Goal: Task Accomplishment & Management: Complete application form

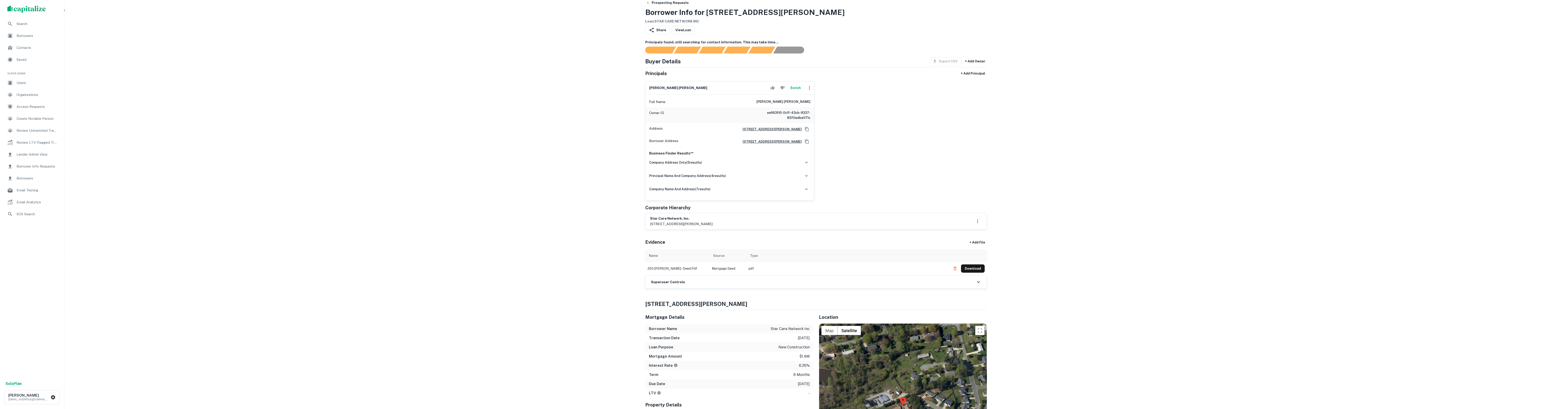
drag, startPoint x: 471, startPoint y: 23, endPoint x: 427, endPoint y: 27, distance: 44.2
click at [26, 40] on div "Borrowers" at bounding box center [31, 36] width 57 height 11
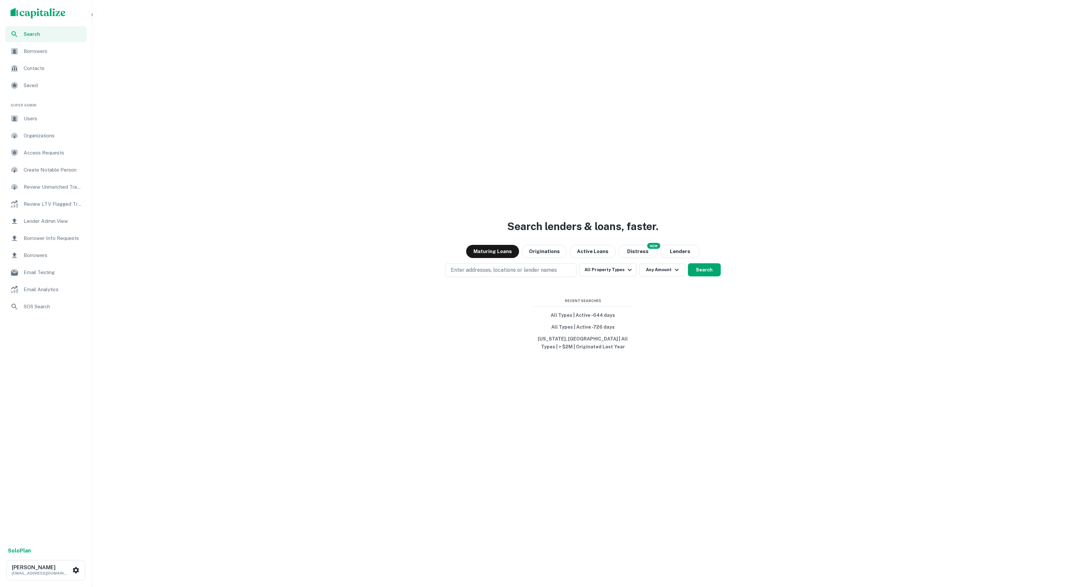
click at [38, 50] on span "Borrowers" at bounding box center [53, 51] width 59 height 8
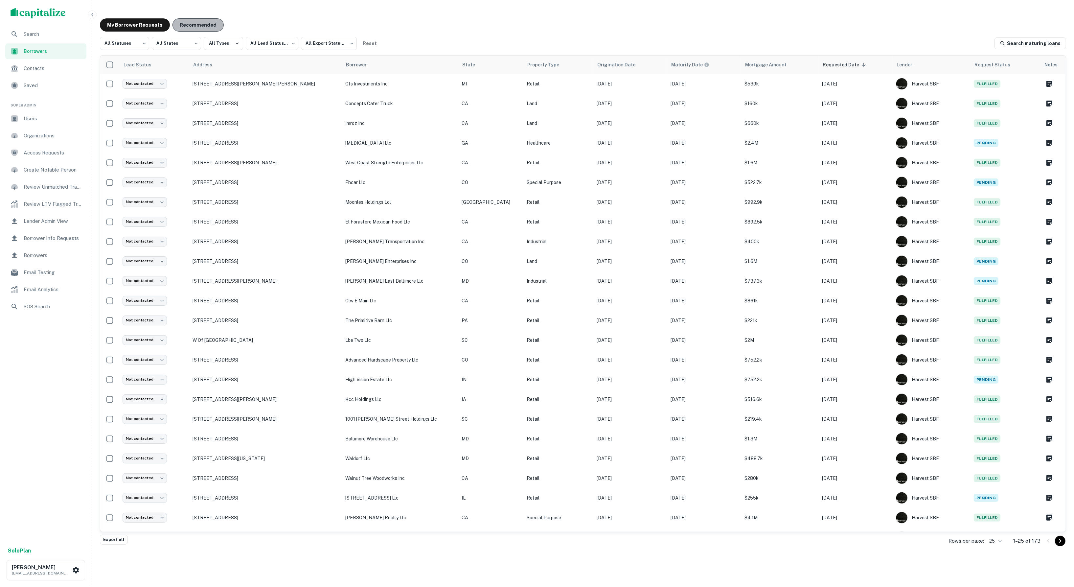
click at [192, 24] on button "Recommended" at bounding box center [197, 24] width 51 height 13
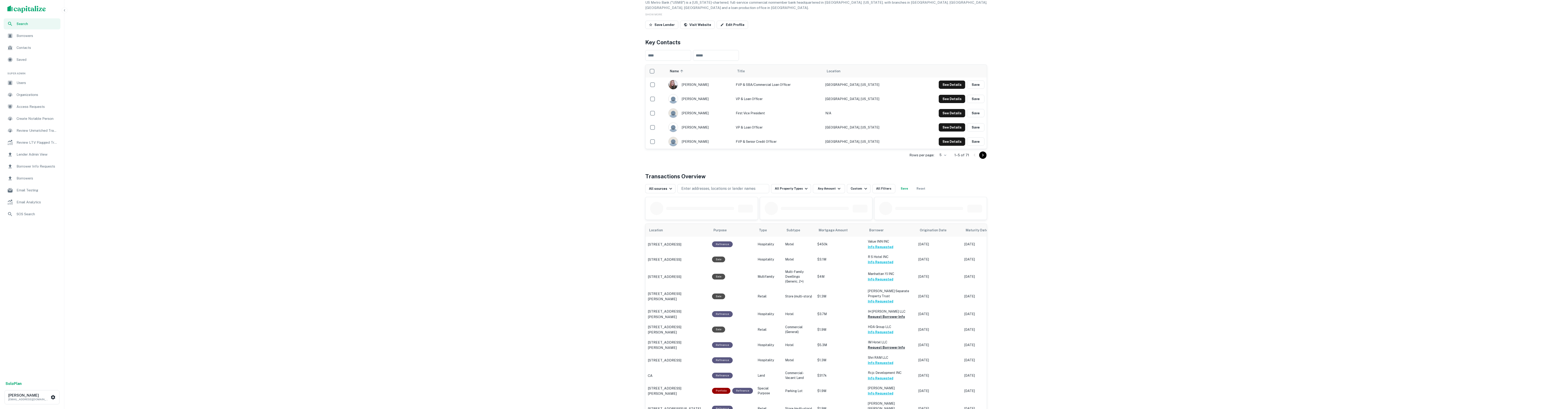
scroll to position [88, 0]
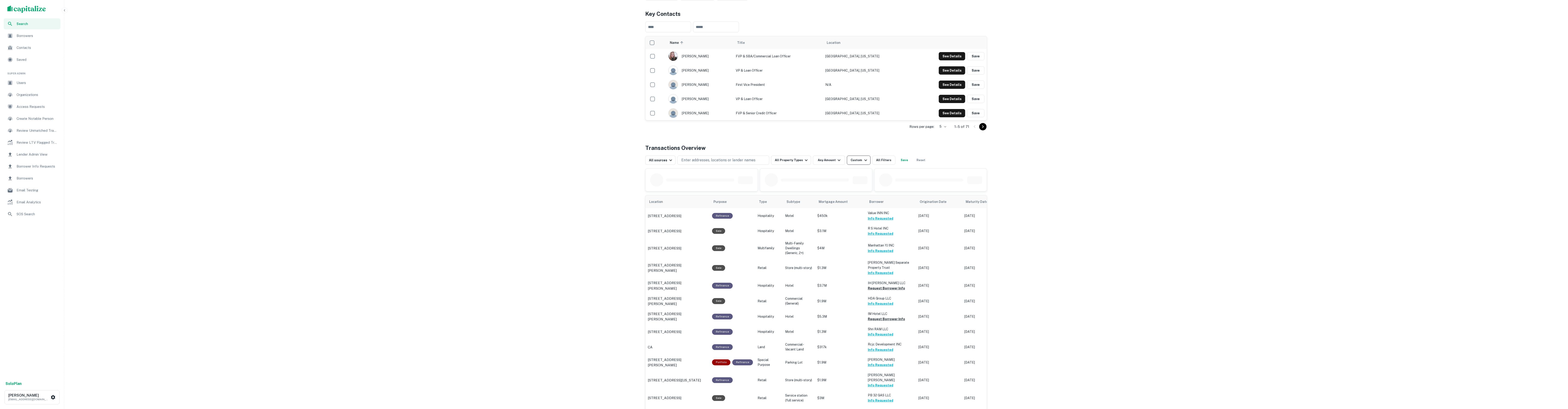
click at [854, 159] on div "Custom" at bounding box center [859, 160] width 17 height 6
click at [839, 219] on button "Custom" at bounding box center [831, 220] width 80 height 8
click at [828, 191] on button "2 Years" at bounding box center [831, 190] width 25 height 8
click at [859, 221] on button "Custom" at bounding box center [859, 220] width 80 height 8
click at [835, 236] on input "**********" at bounding box center [825, 234] width 69 height 13
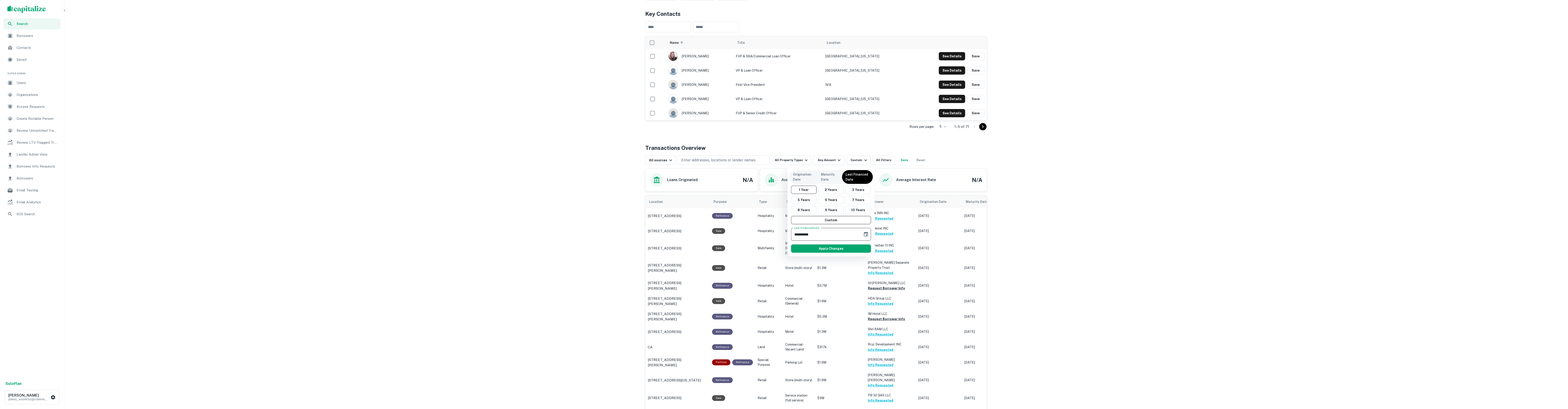
click at [808, 234] on input "**********" at bounding box center [825, 234] width 69 height 13
click at [797, 235] on input "**********" at bounding box center [825, 234] width 69 height 13
type input "**********"
click at [813, 246] on button "Apply Changes" at bounding box center [831, 249] width 80 height 8
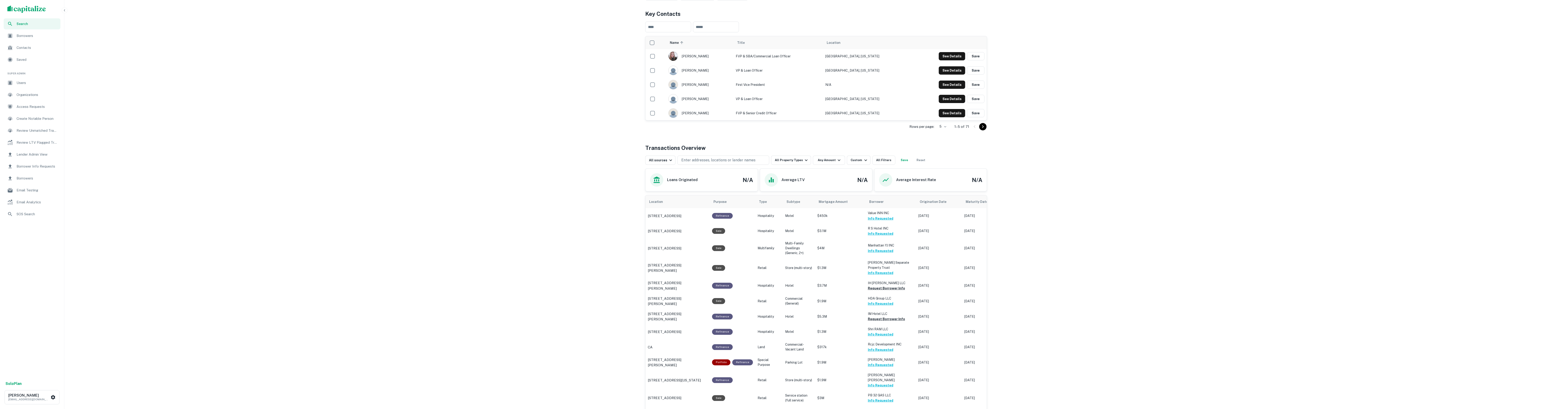
scroll to position [265, 0]
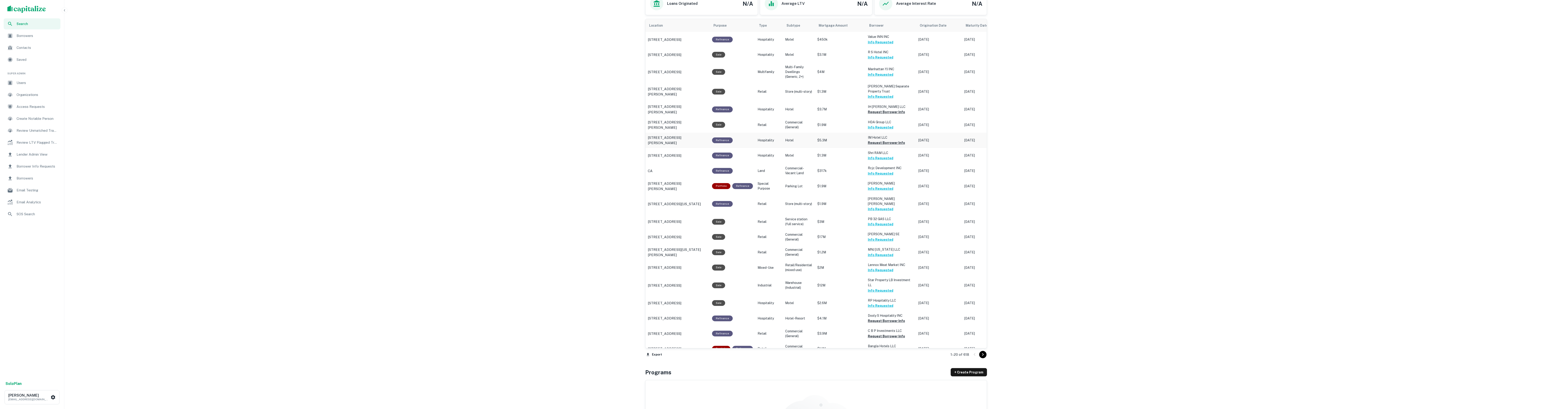
click at [878, 142] on button "Request Borrower Info" at bounding box center [886, 143] width 37 height 6
drag, startPoint x: 874, startPoint y: 113, endPoint x: 874, endPoint y: 124, distance: 11.0
click at [874, 113] on button "Request Borrower Info" at bounding box center [886, 112] width 37 height 6
click at [982, 352] on icon "Go to next page" at bounding box center [983, 355] width 6 height 6
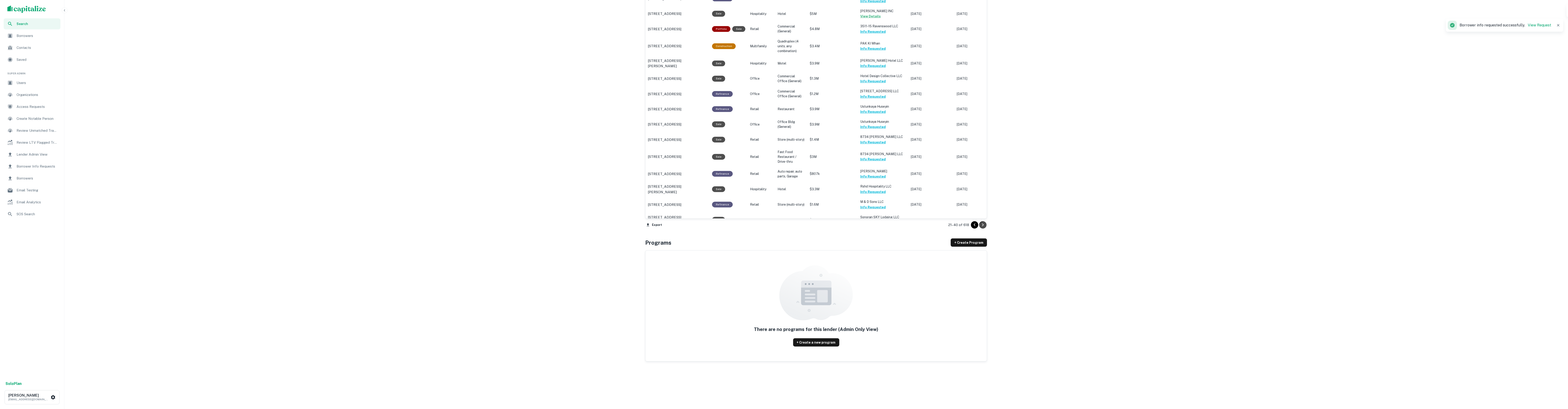
click at [983, 227] on icon "Go to next page" at bounding box center [983, 225] width 6 height 6
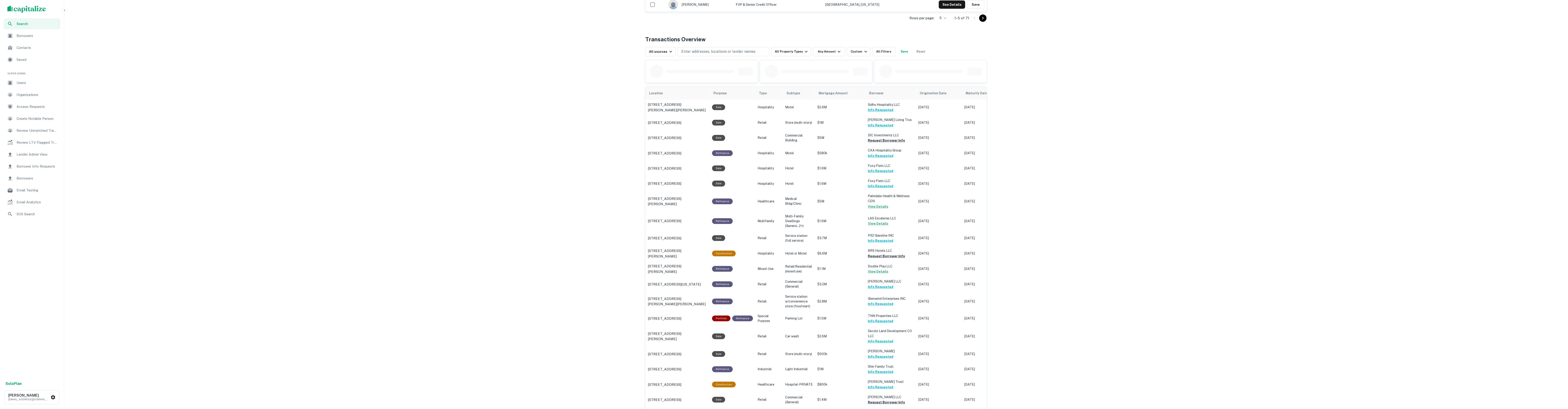
scroll to position [184, 0]
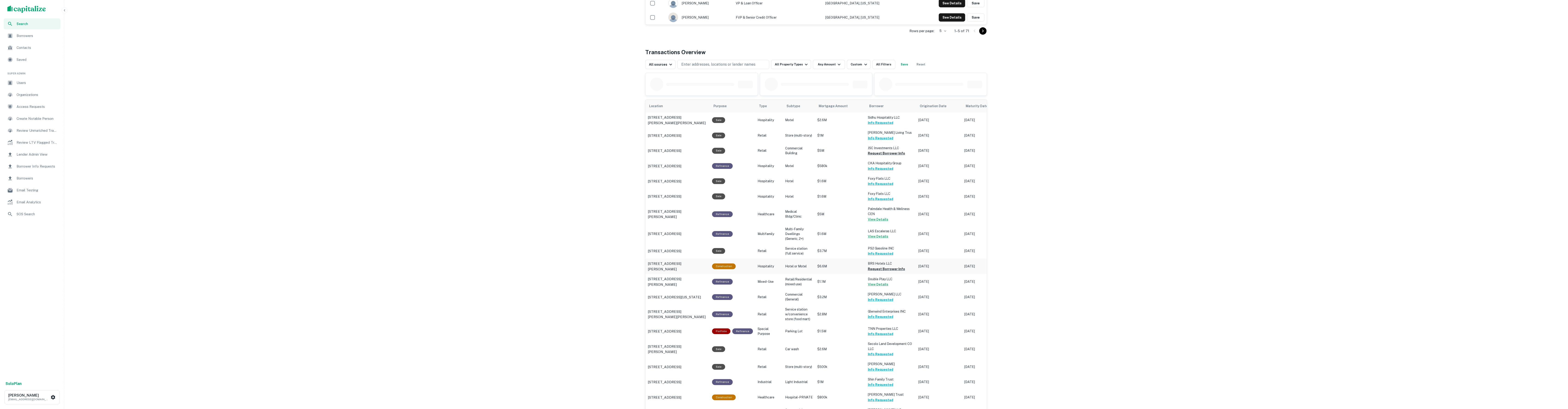
click at [890, 272] on button "Request Borrower Info" at bounding box center [886, 269] width 37 height 6
click at [879, 156] on button "Request Borrower Info" at bounding box center [886, 153] width 37 height 6
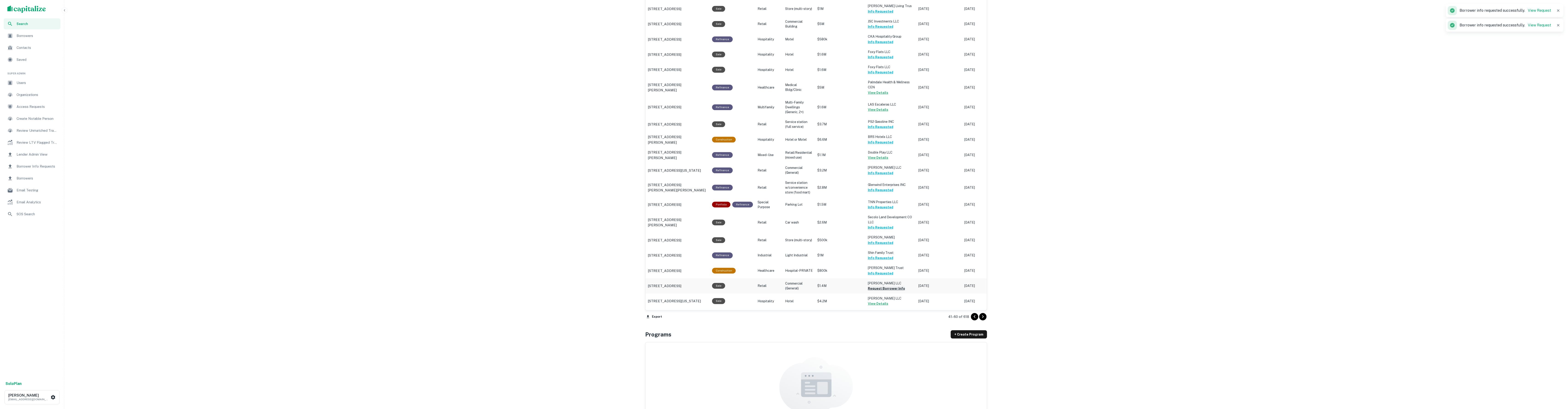
scroll to position [403, 0]
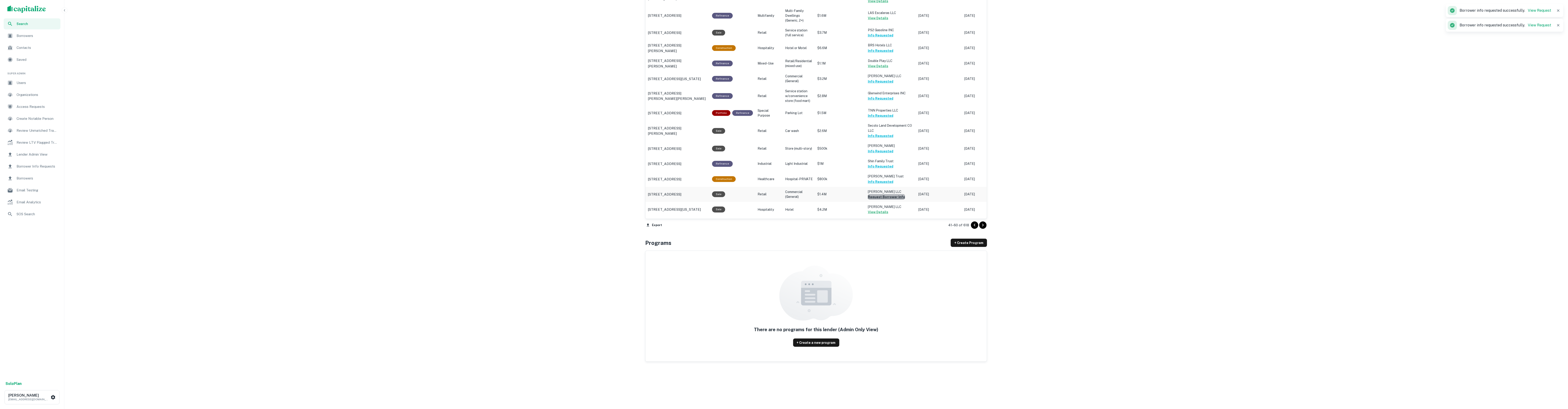
click at [888, 198] on button "Request Borrower Info" at bounding box center [886, 197] width 37 height 6
click at [982, 224] on icon "Go to next page" at bounding box center [983, 225] width 1 height 3
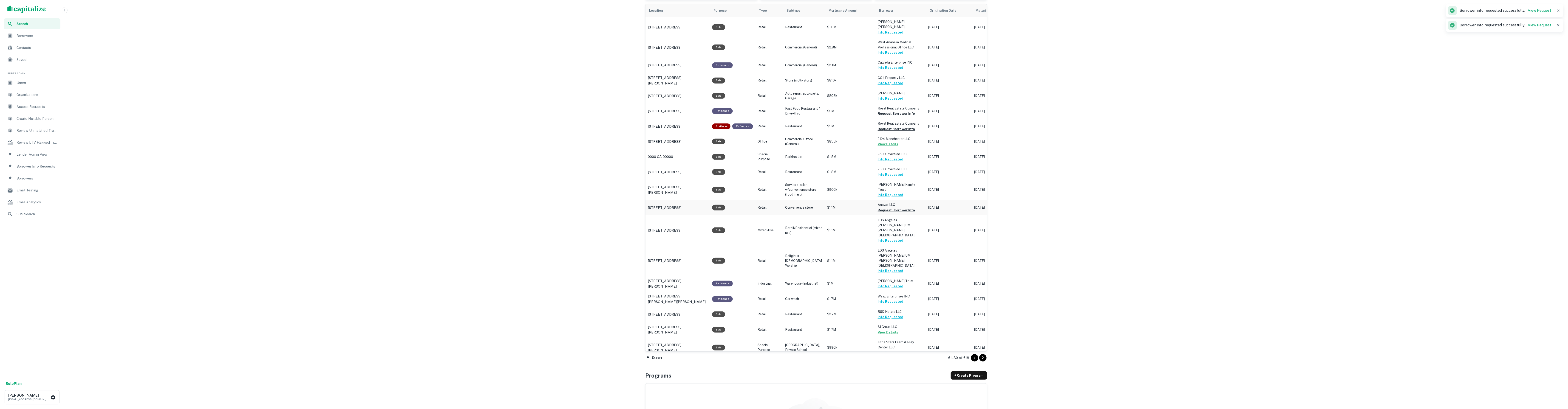
scroll to position [278, 0]
click at [892, 210] on button "Request Borrower Info" at bounding box center [896, 213] width 37 height 6
drag, startPoint x: 881, startPoint y: 130, endPoint x: 882, endPoint y: 127, distance: 3.2
click at [881, 130] on button "Request Borrower Info" at bounding box center [896, 131] width 37 height 6
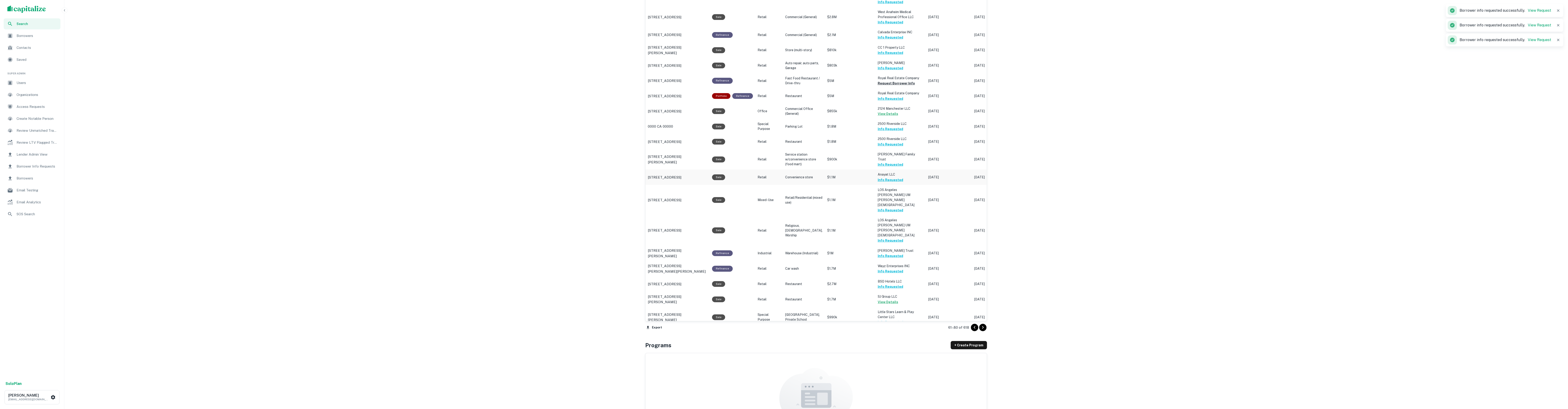
scroll to position [321, 0]
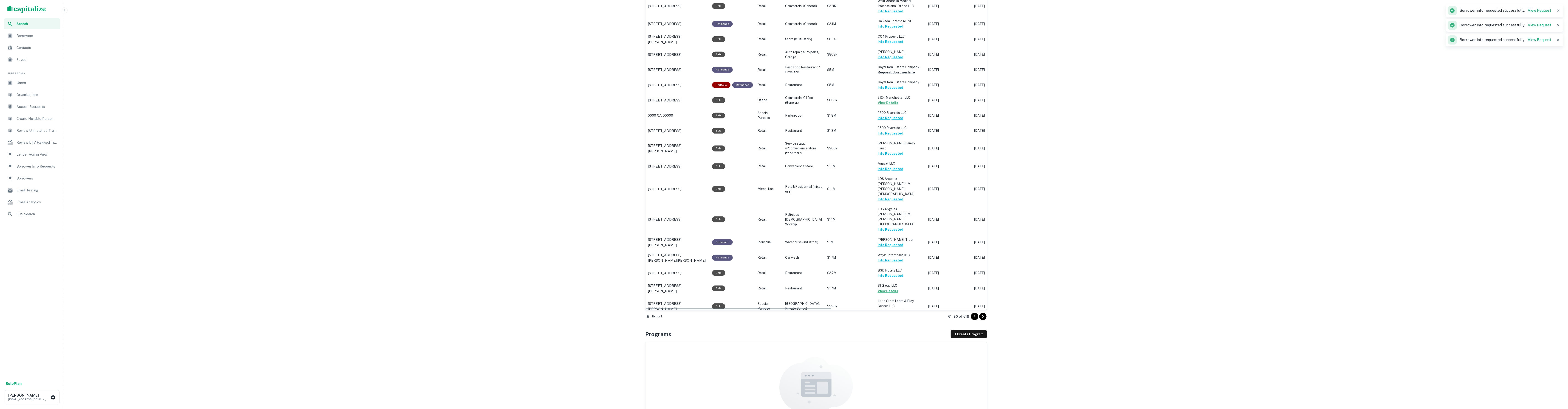
click at [984, 315] on icon "Go to next page" at bounding box center [983, 317] width 6 height 6
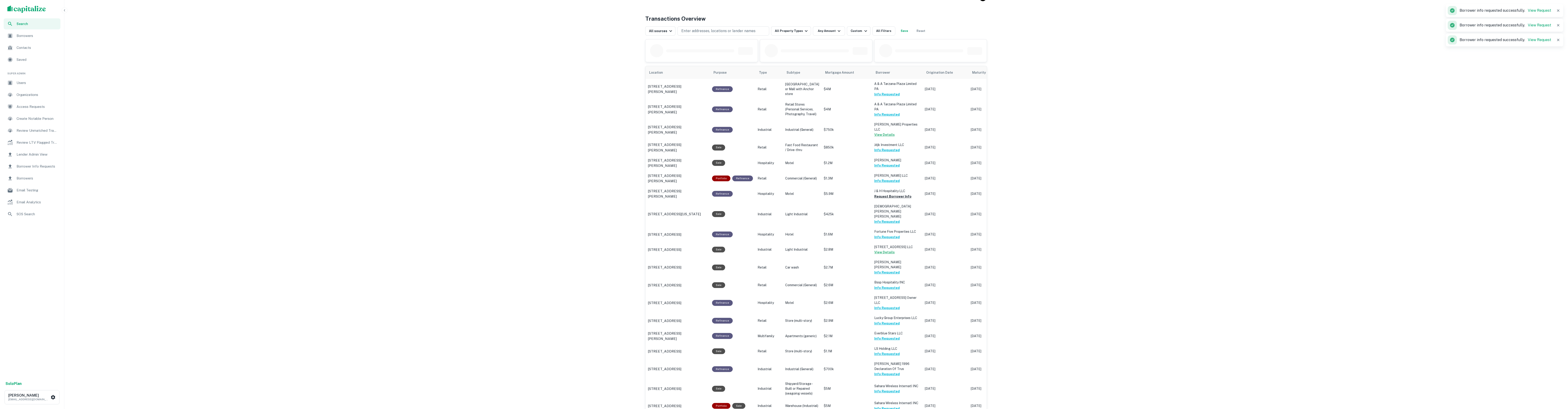
scroll to position [211, 0]
click at [888, 206] on button "Request Borrower Info" at bounding box center [892, 203] width 37 height 6
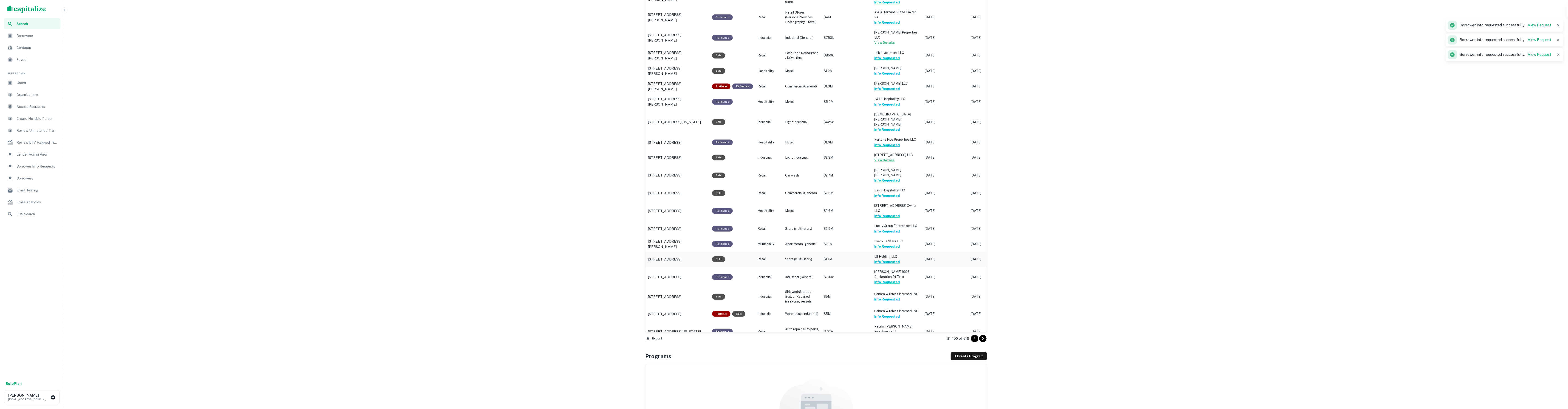
scroll to position [324, 0]
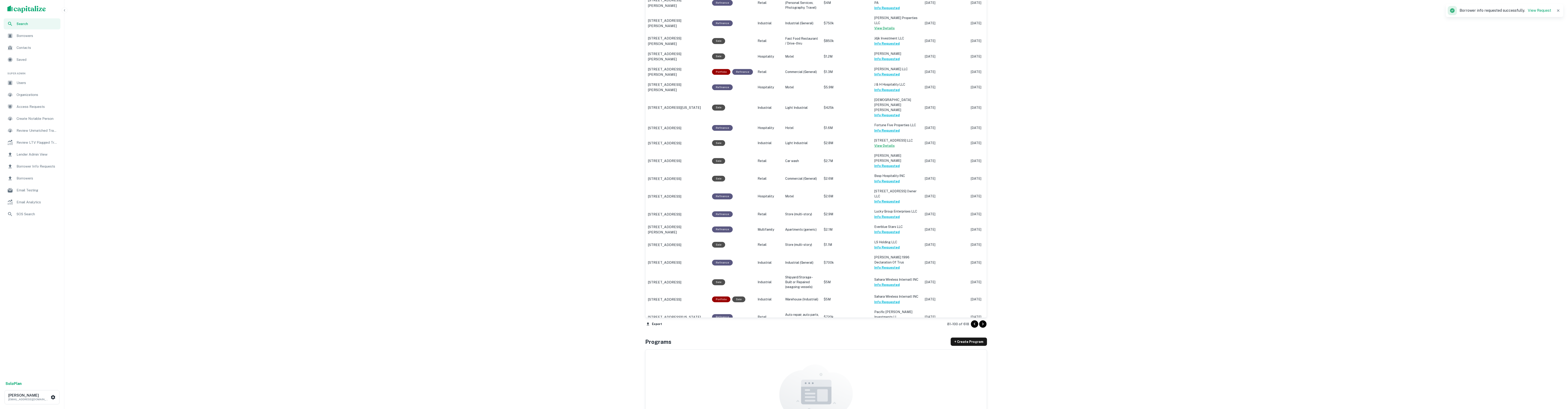
click at [981, 327] on icon "Go to next page" at bounding box center [983, 324] width 6 height 6
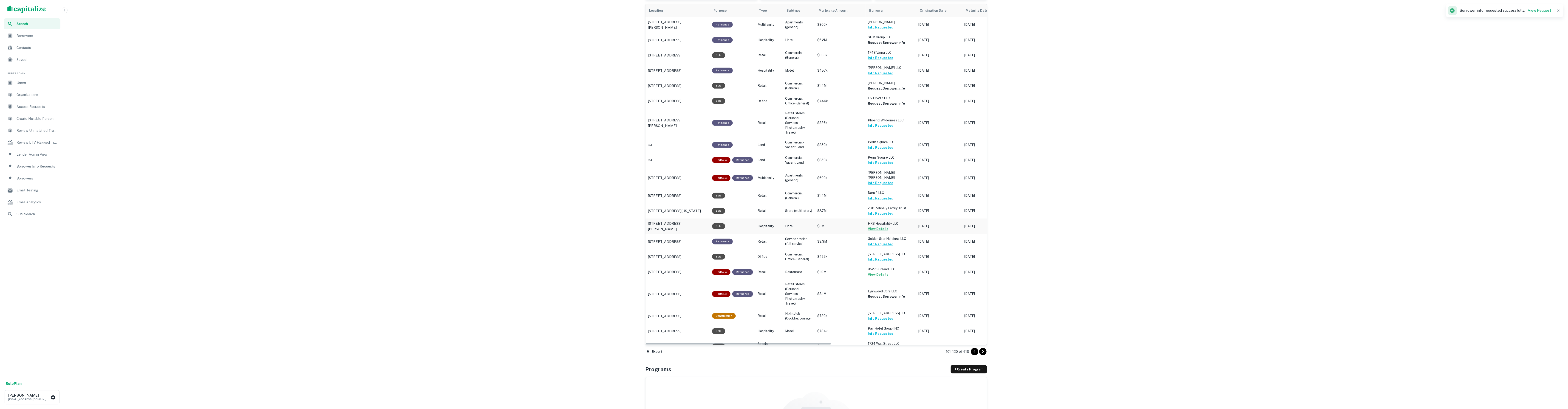
scroll to position [227, 0]
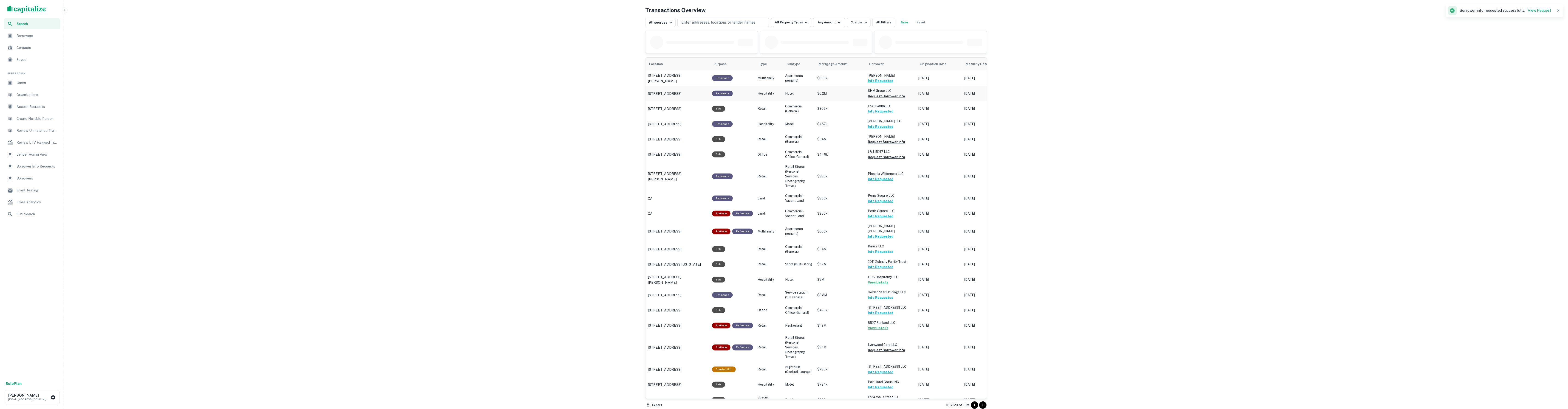
click at [878, 96] on button "Request Borrower Info" at bounding box center [886, 96] width 37 height 6
click at [888, 158] on button "Request Borrower Info" at bounding box center [886, 157] width 37 height 6
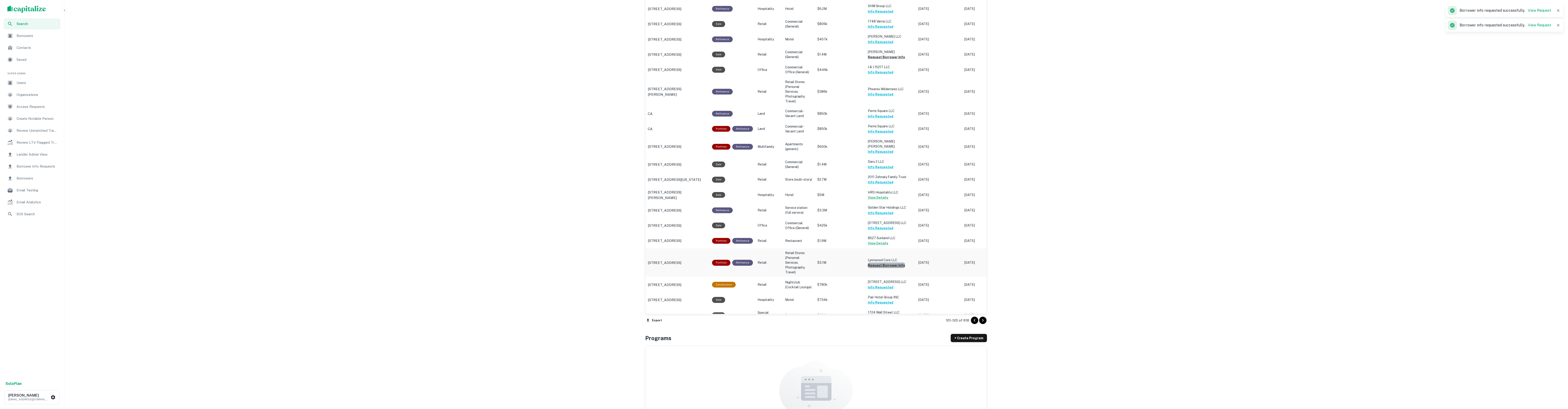
click at [887, 263] on button "Request Borrower Info" at bounding box center [886, 266] width 37 height 6
click at [981, 320] on icon "Go to next page" at bounding box center [983, 321] width 6 height 6
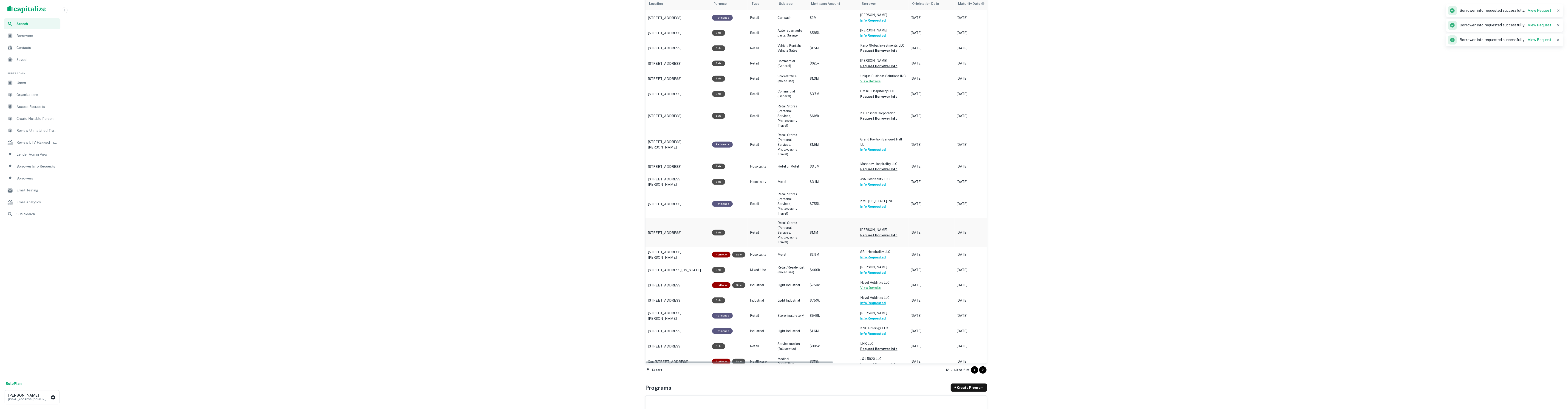
scroll to position [268, 0]
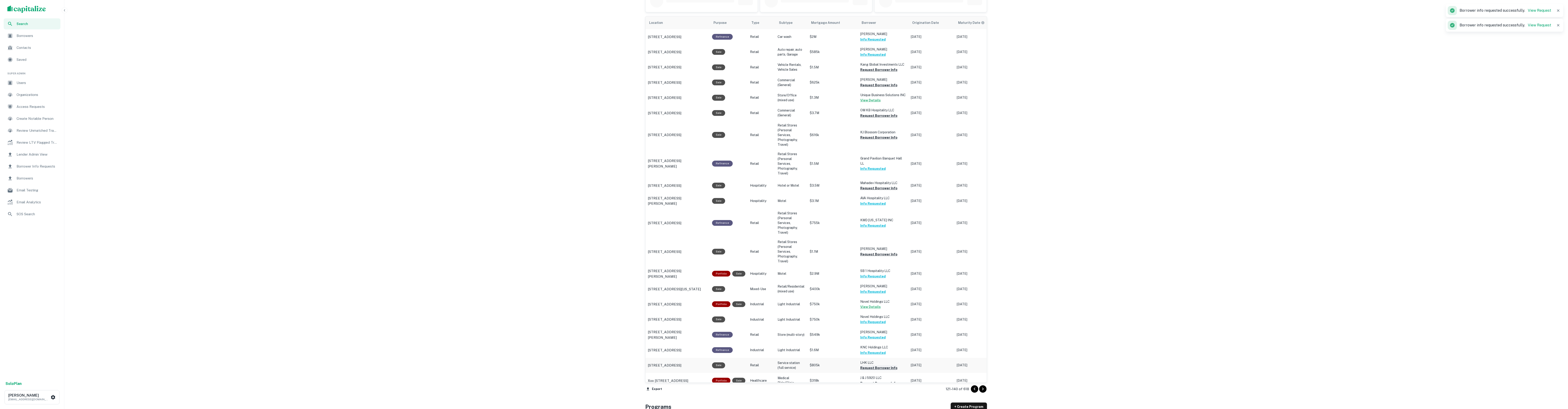
click at [883, 366] on button "Request Borrower Info" at bounding box center [878, 368] width 37 height 6
click at [884, 381] on button "Request Borrower Info" at bounding box center [878, 384] width 37 height 6
click at [876, 115] on button "Request Borrower Info" at bounding box center [878, 116] width 37 height 6
drag, startPoint x: 878, startPoint y: 137, endPoint x: 875, endPoint y: 120, distance: 17.3
click at [878, 137] on button "Request Borrower Info" at bounding box center [878, 138] width 37 height 6
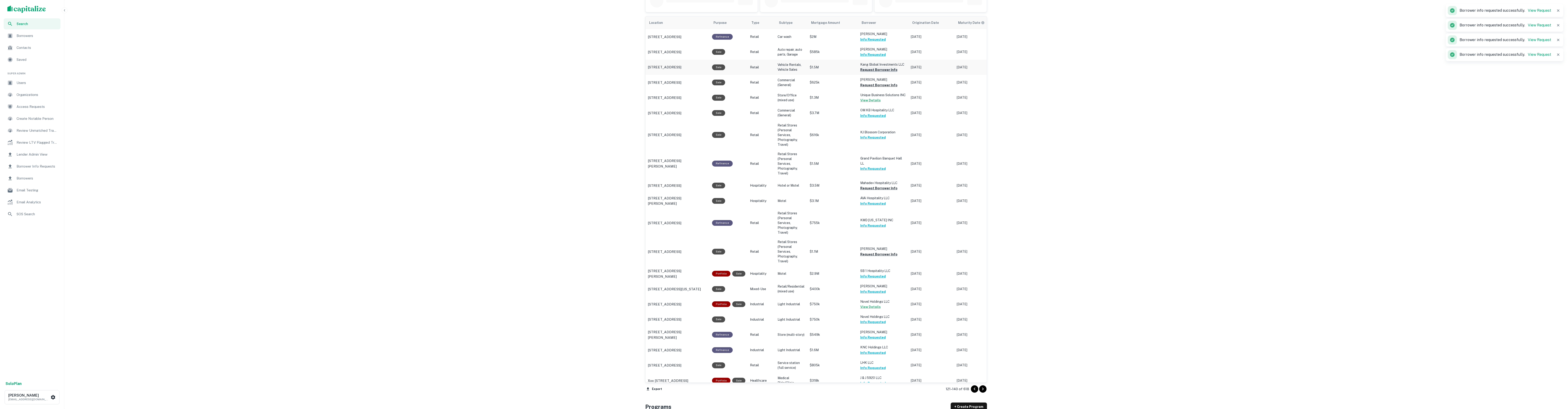
click at [873, 71] on button "Request Borrower Info" at bounding box center [878, 70] width 37 height 6
click at [983, 392] on icon "Go to next page" at bounding box center [983, 389] width 6 height 6
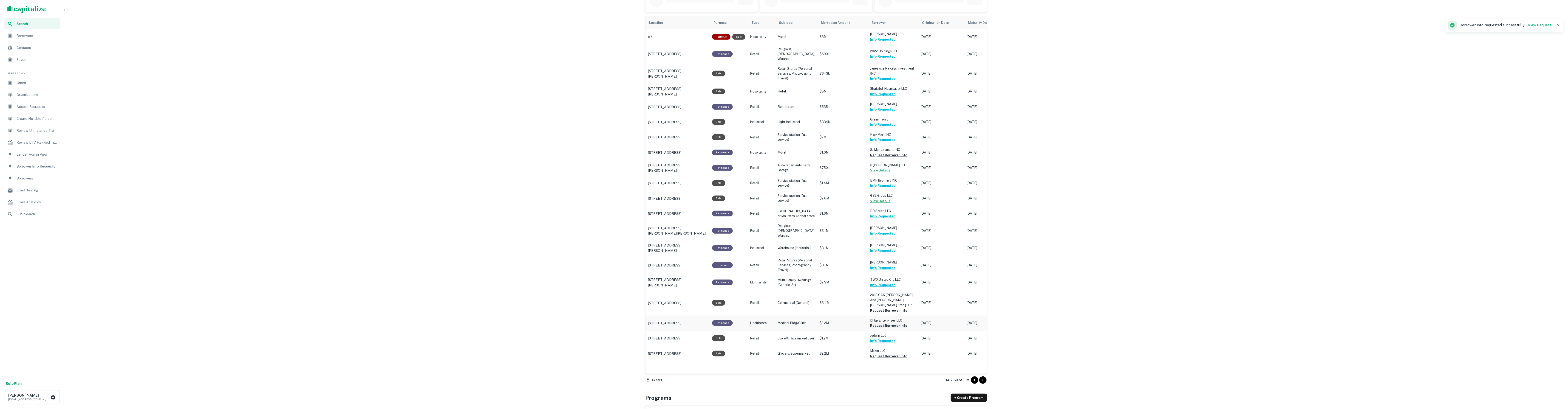
click at [880, 329] on button "Request Borrower Info" at bounding box center [888, 326] width 37 height 6
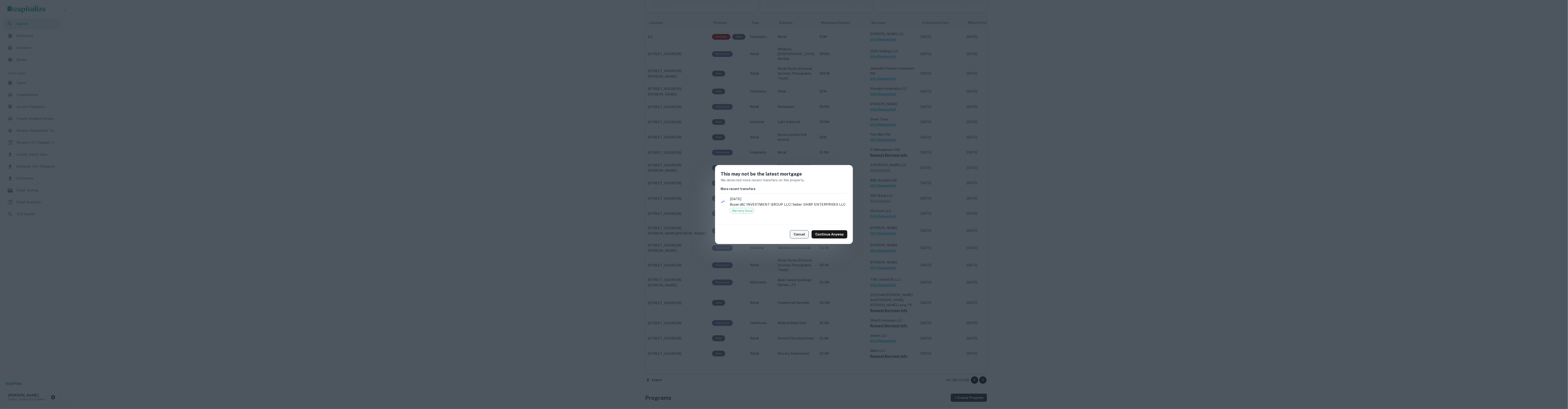
click at [808, 232] on button "Cancel" at bounding box center [799, 234] width 19 height 8
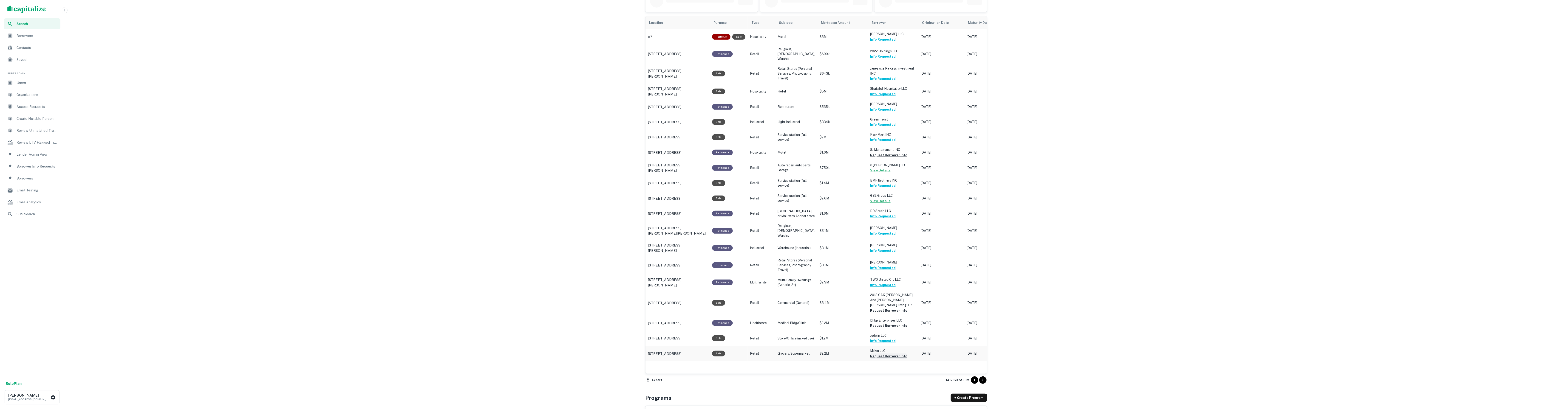
click at [890, 359] on button "Request Borrower Info" at bounding box center [888, 357] width 37 height 6
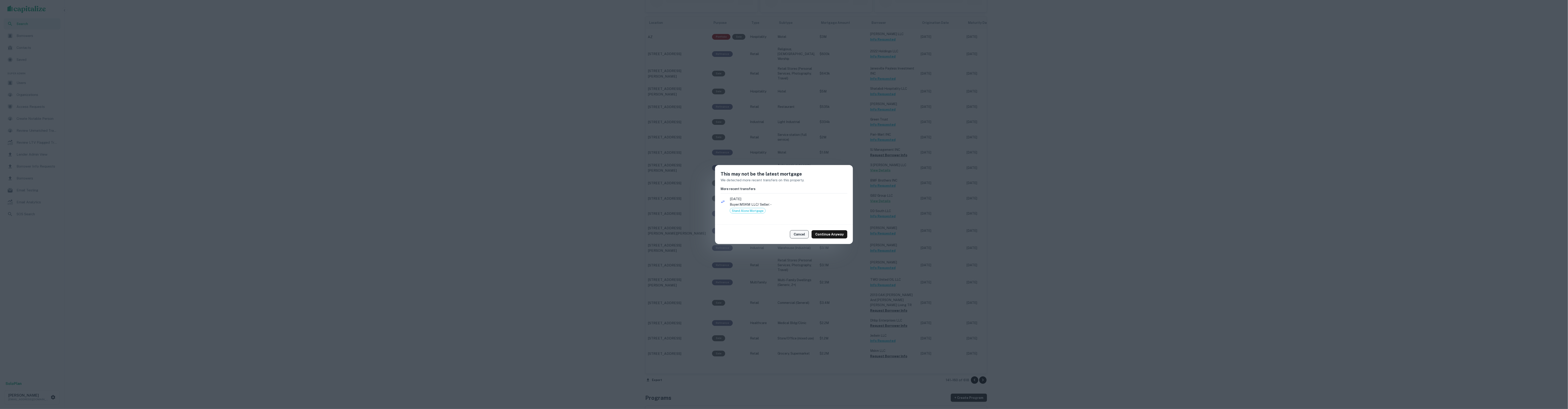
click at [792, 236] on button "Cancel" at bounding box center [799, 234] width 19 height 8
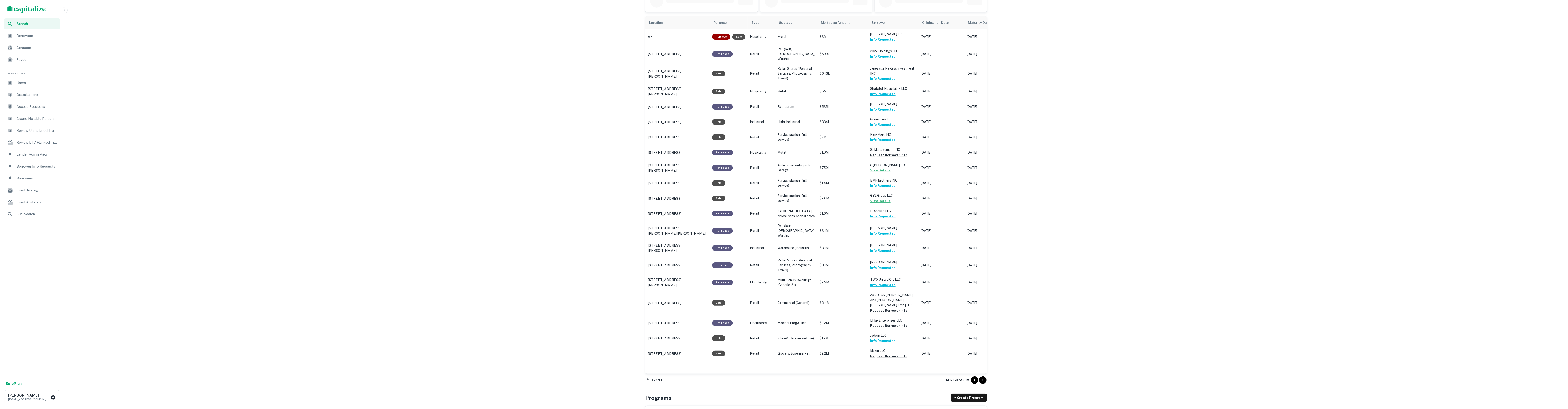
click at [799, 236] on p "Religious, [DEMOGRAPHIC_DATA], Worship" at bounding box center [797, 231] width 38 height 15
click at [883, 158] on button "Request Borrower Info" at bounding box center [888, 155] width 37 height 6
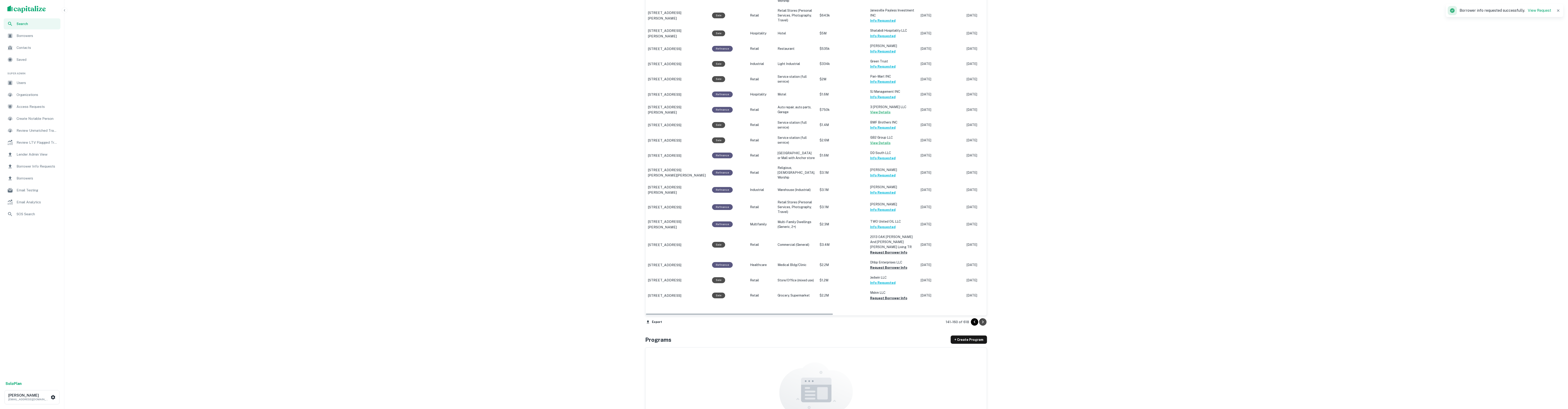
click at [983, 320] on icon "Go to next page" at bounding box center [983, 322] width 6 height 6
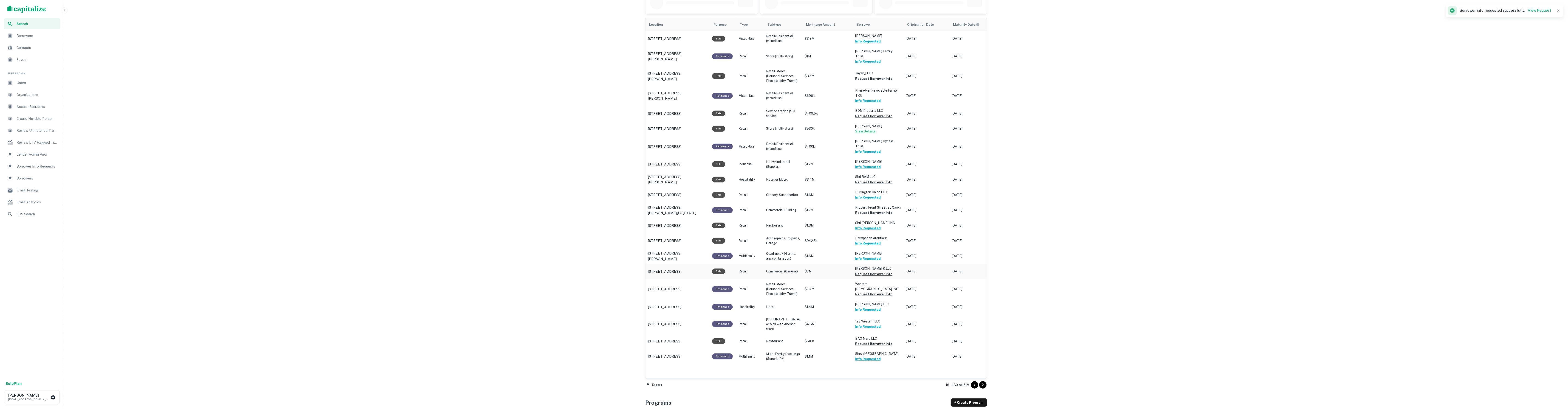
scroll to position [265, 0]
click at [874, 296] on button "Request Borrower Info" at bounding box center [874, 295] width 37 height 6
click at [879, 347] on button "Request Borrower Info" at bounding box center [874, 345] width 37 height 6
click at [871, 180] on button "Request Borrower Info" at bounding box center [874, 183] width 37 height 6
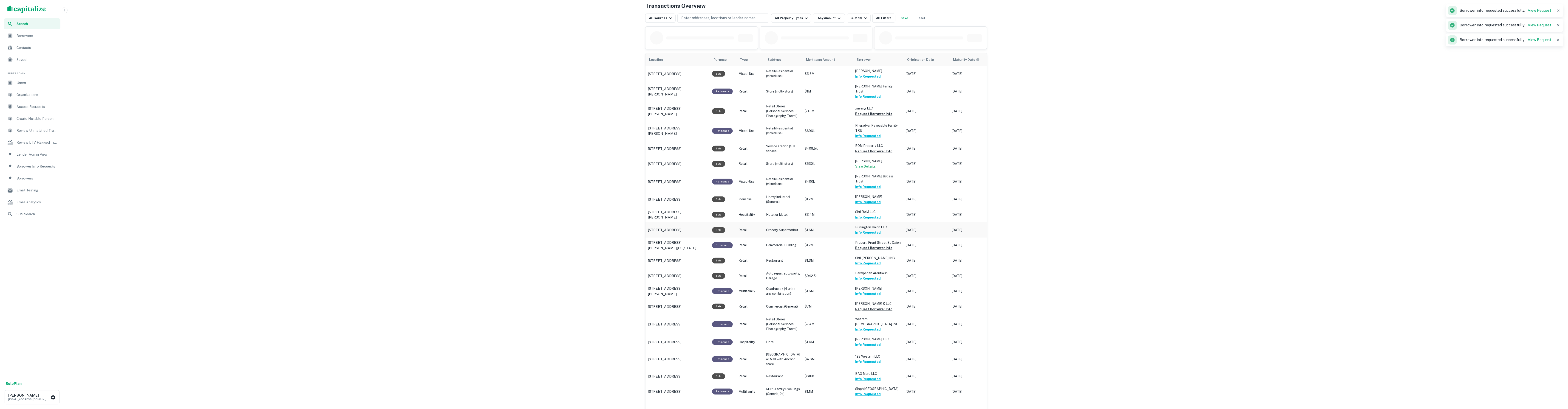
scroll to position [230, 0]
click at [868, 114] on button "Request Borrower Info" at bounding box center [874, 115] width 37 height 6
click at [870, 155] on button "Request Borrower Info" at bounding box center [874, 152] width 37 height 6
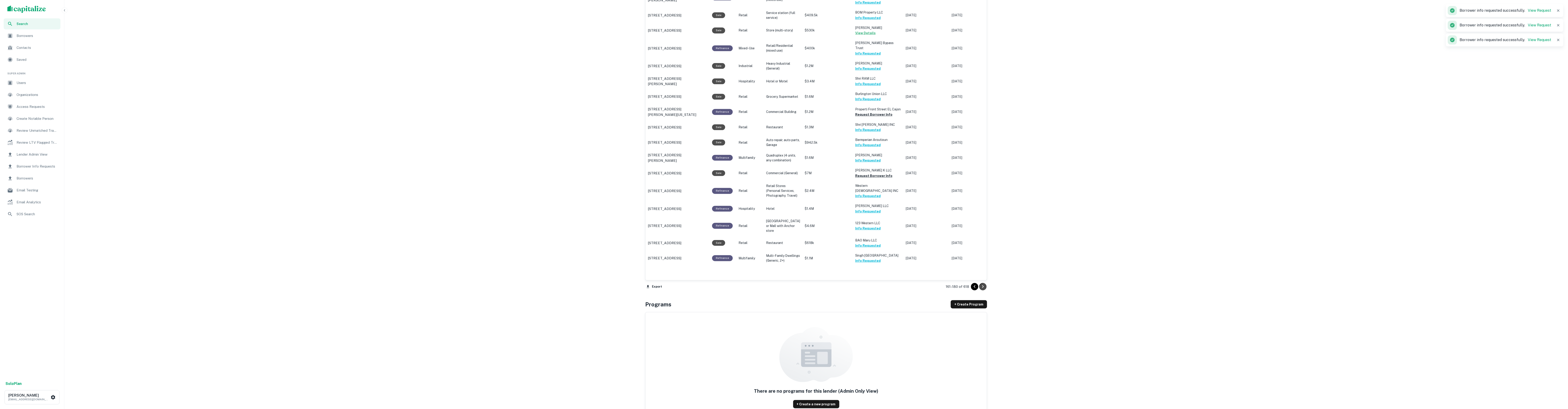
click at [982, 285] on icon "Go to next page" at bounding box center [983, 287] width 1 height 3
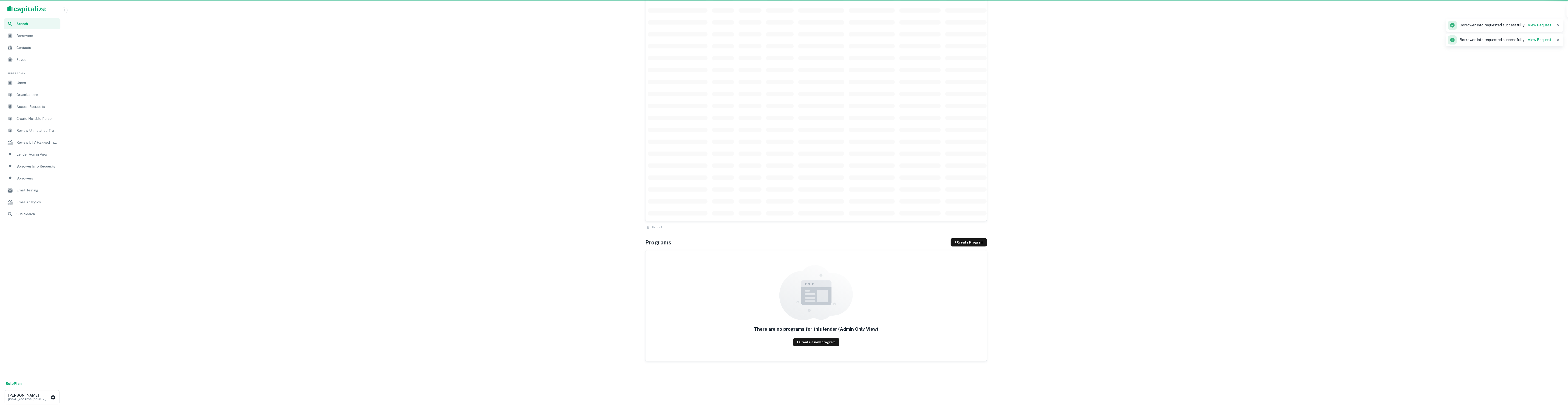
scroll to position [280, 0]
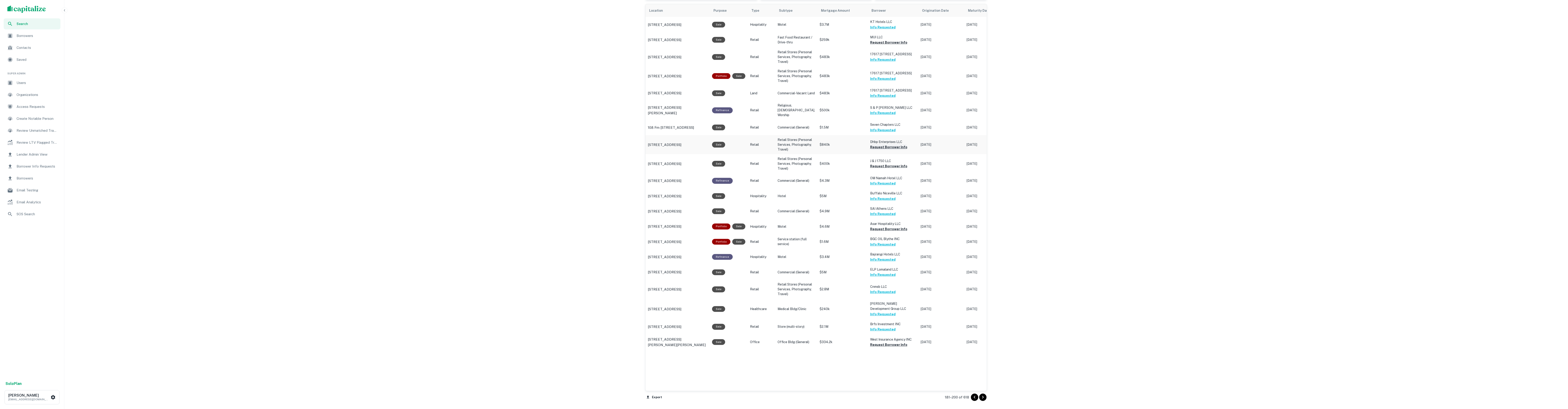
click at [892, 150] on button "Request Borrower Info" at bounding box center [888, 148] width 37 height 6
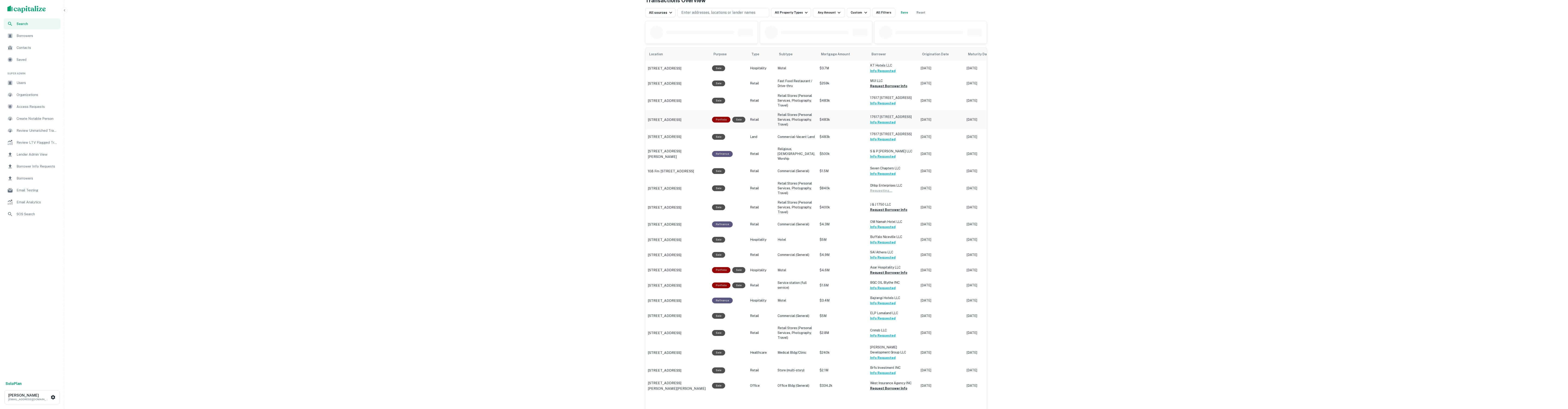
scroll to position [219, 0]
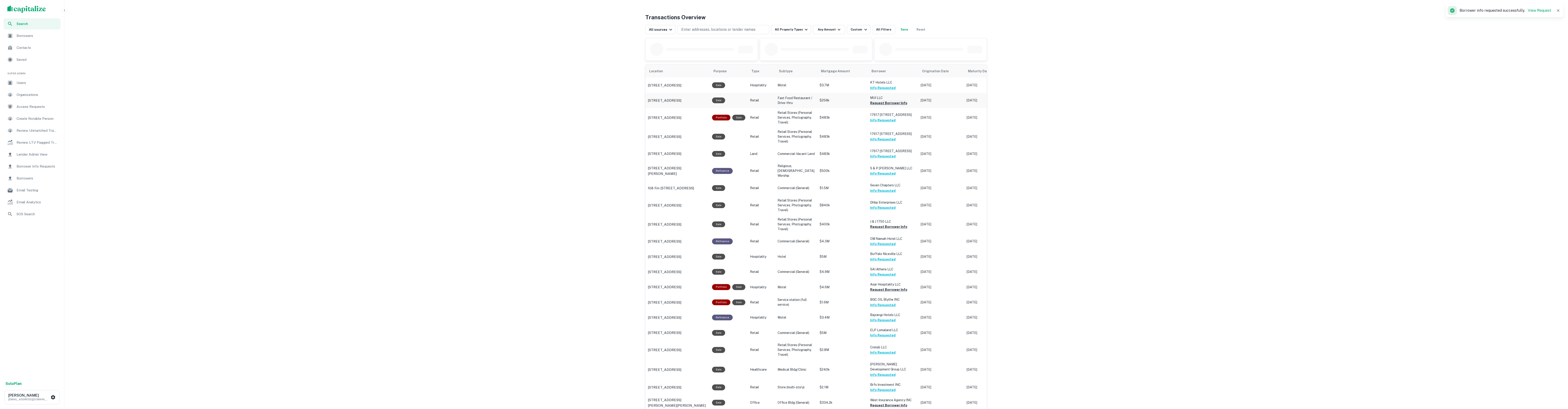
click at [877, 106] on button "Request Borrower Info" at bounding box center [888, 103] width 37 height 6
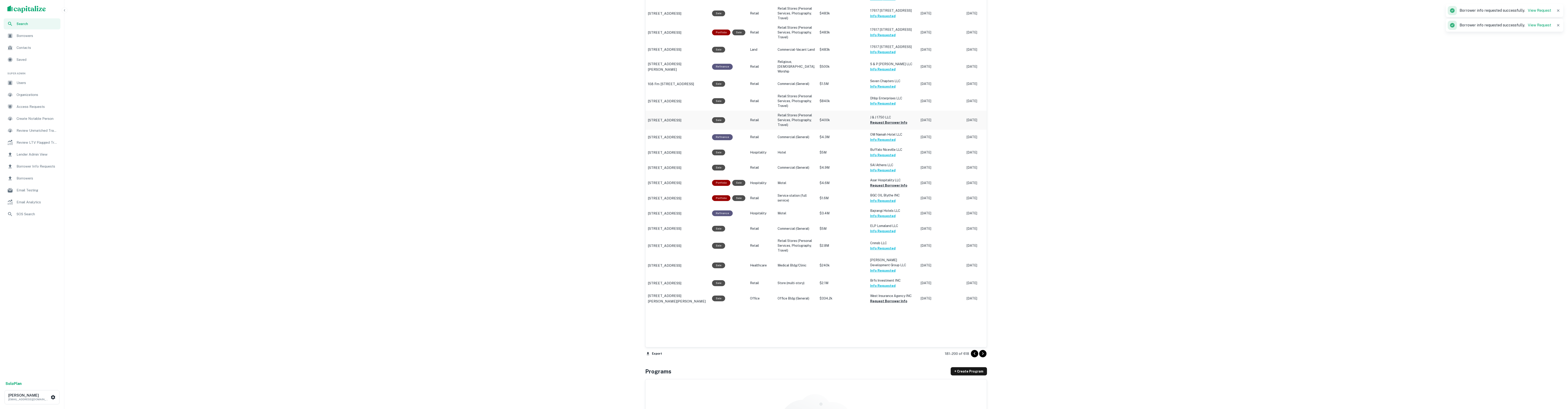
click at [890, 125] on button "Request Borrower Info" at bounding box center [888, 122] width 37 height 6
click at [885, 189] on button "Request Borrower Info" at bounding box center [888, 187] width 37 height 6
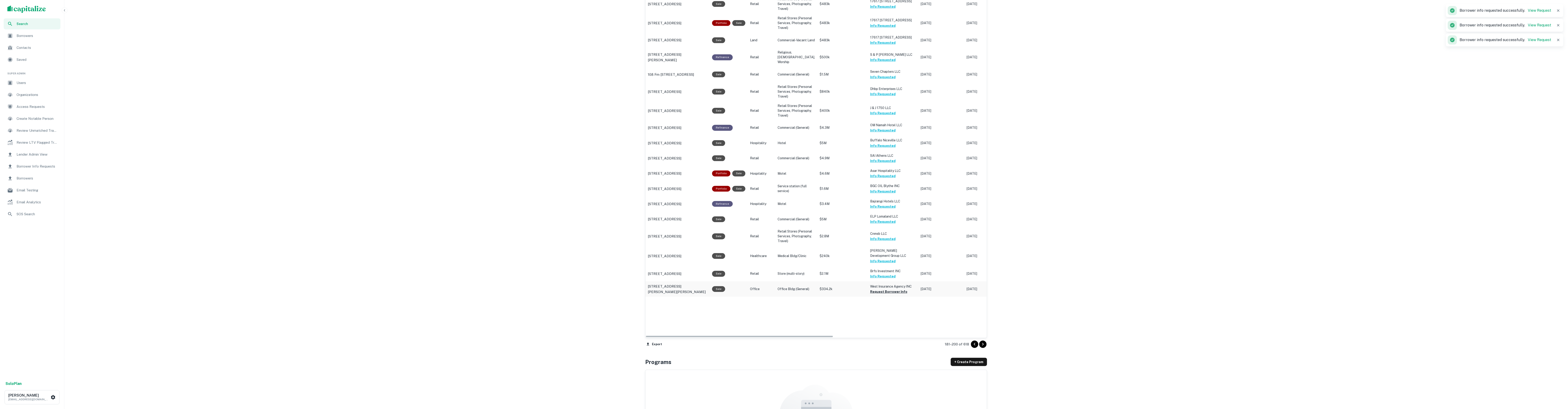
click at [880, 289] on p "West Insurance Agency INC" at bounding box center [893, 286] width 46 height 5
click at [883, 294] on button "Request Borrower Info" at bounding box center [888, 292] width 37 height 6
click at [980, 345] on icon "Go to next page" at bounding box center [983, 345] width 6 height 6
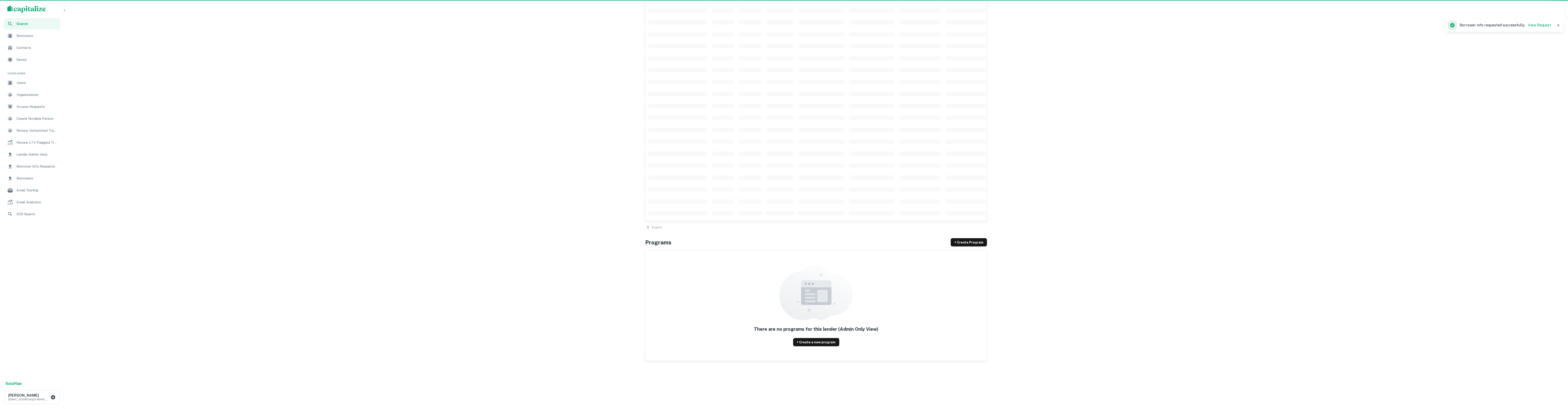
scroll to position [280, 0]
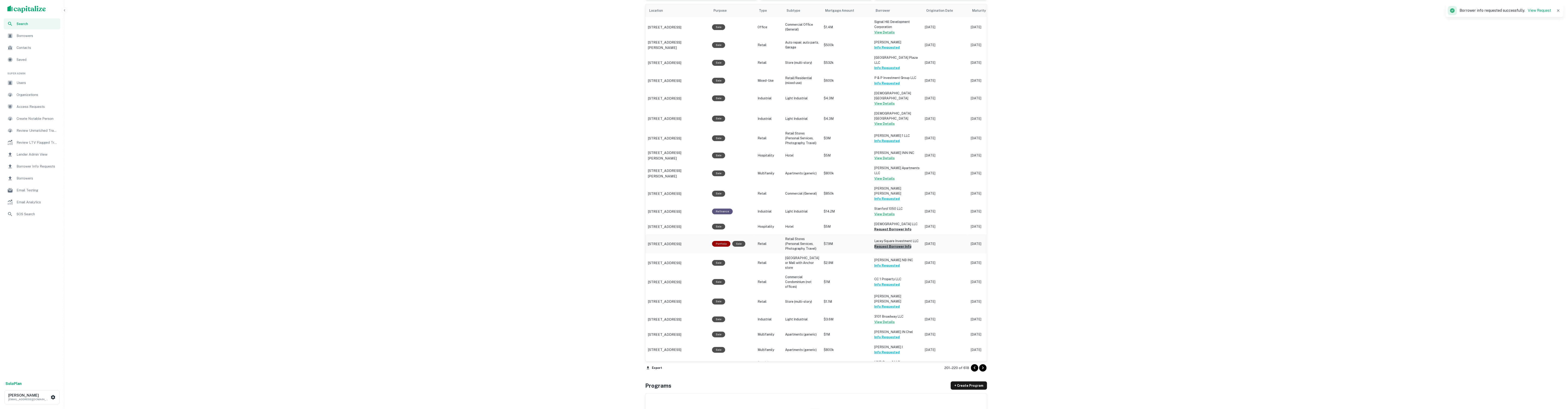
drag, startPoint x: 887, startPoint y: 233, endPoint x: 881, endPoint y: 230, distance: 6.7
click at [887, 244] on button "Request Borrower Info" at bounding box center [892, 247] width 37 height 6
click at [882, 227] on button "Request Borrower Info" at bounding box center [892, 229] width 37 height 6
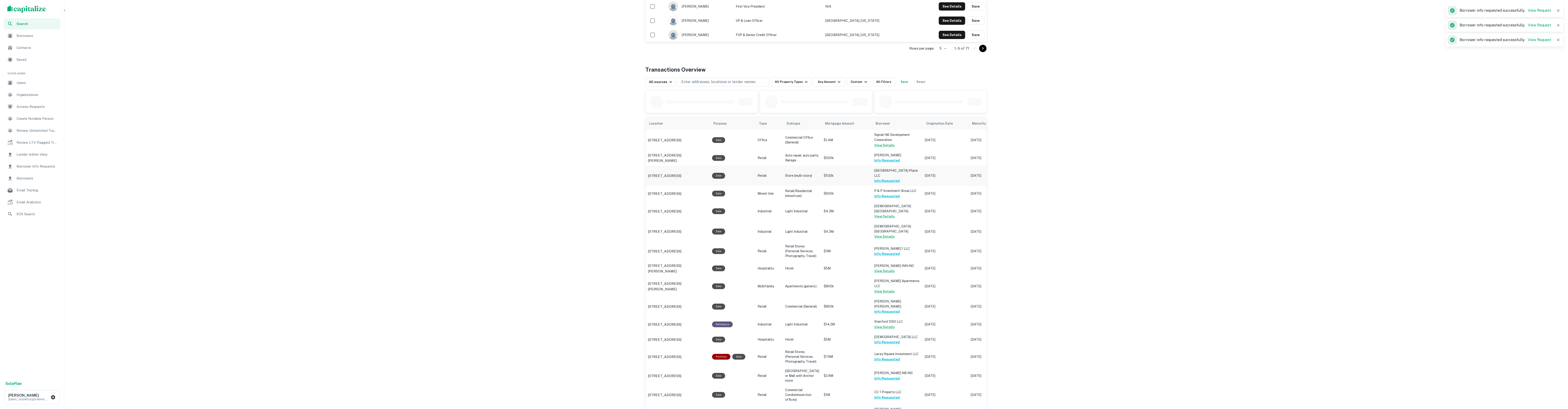
scroll to position [334, 0]
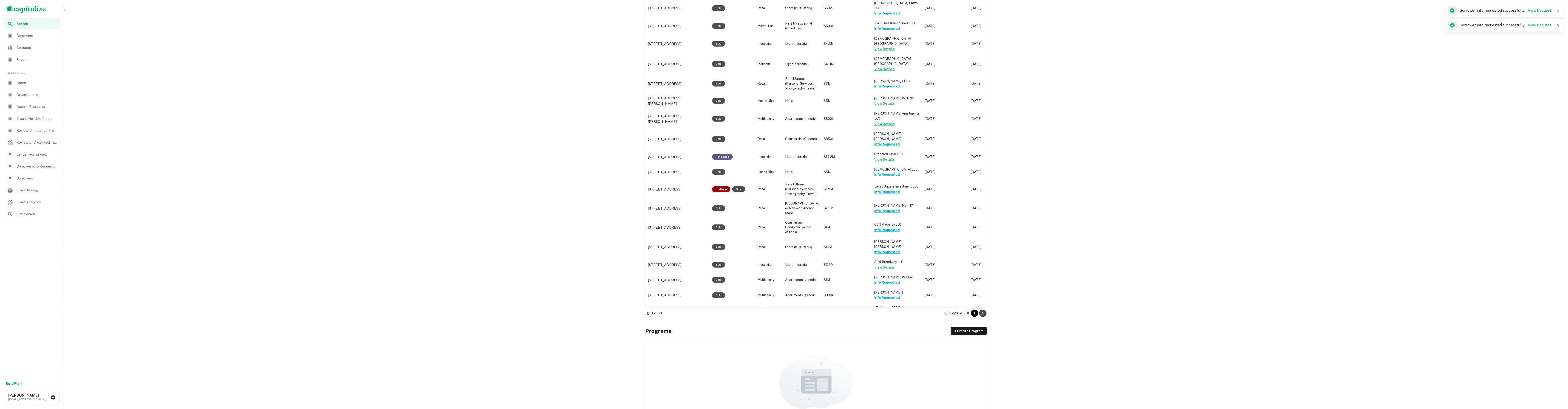
click at [981, 315] on icon "Go to next page" at bounding box center [983, 313] width 6 height 6
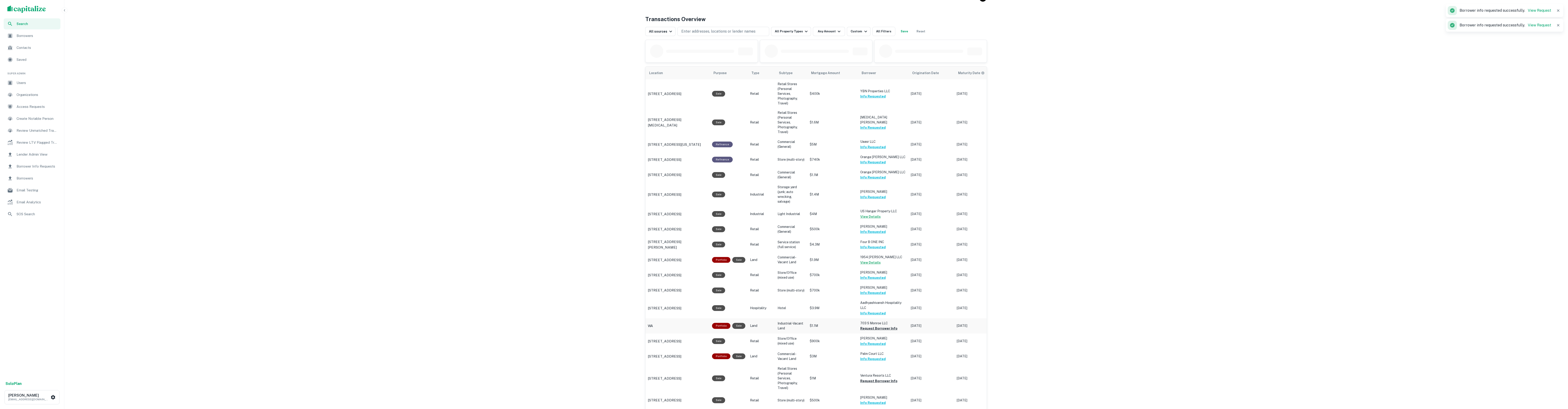
scroll to position [217, 0]
click at [888, 326] on button "Request Borrower Info" at bounding box center [878, 329] width 37 height 6
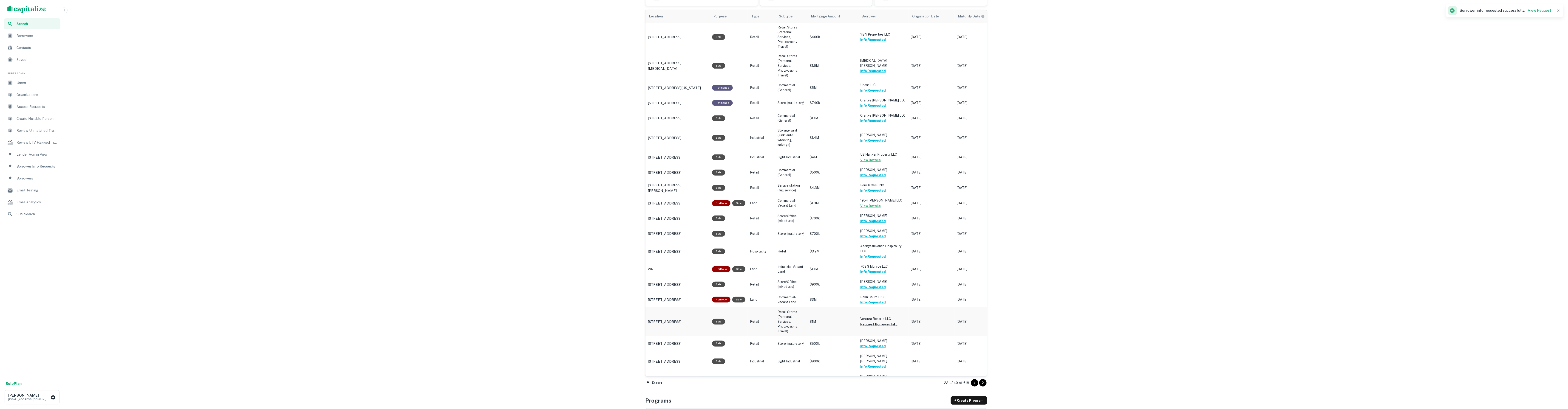
click at [883, 322] on button "Request Borrower Info" at bounding box center [878, 324] width 37 height 6
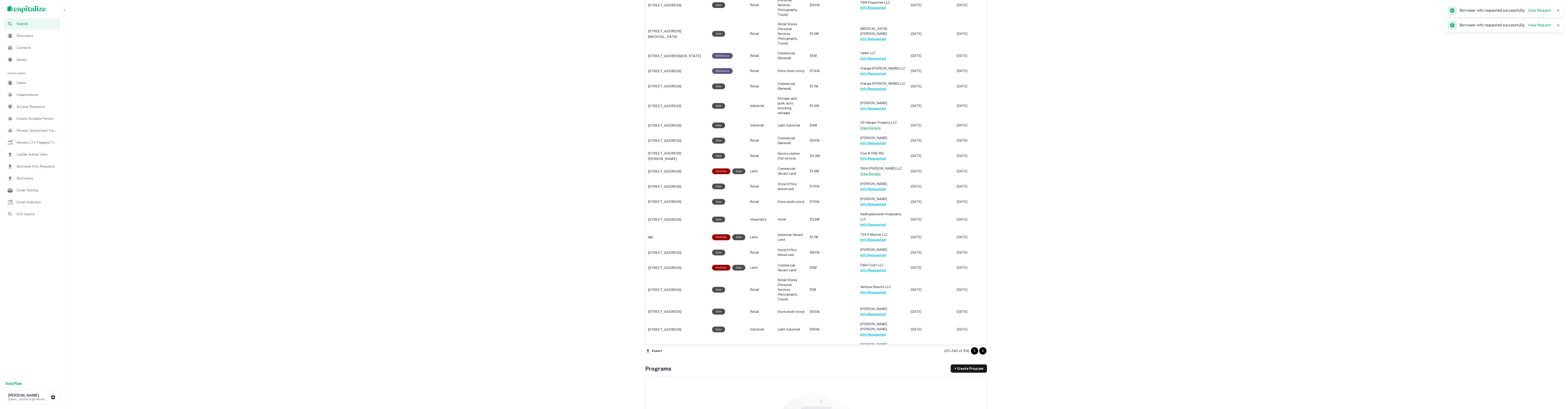
click at [985, 350] on icon "Go to next page" at bounding box center [983, 351] width 6 height 6
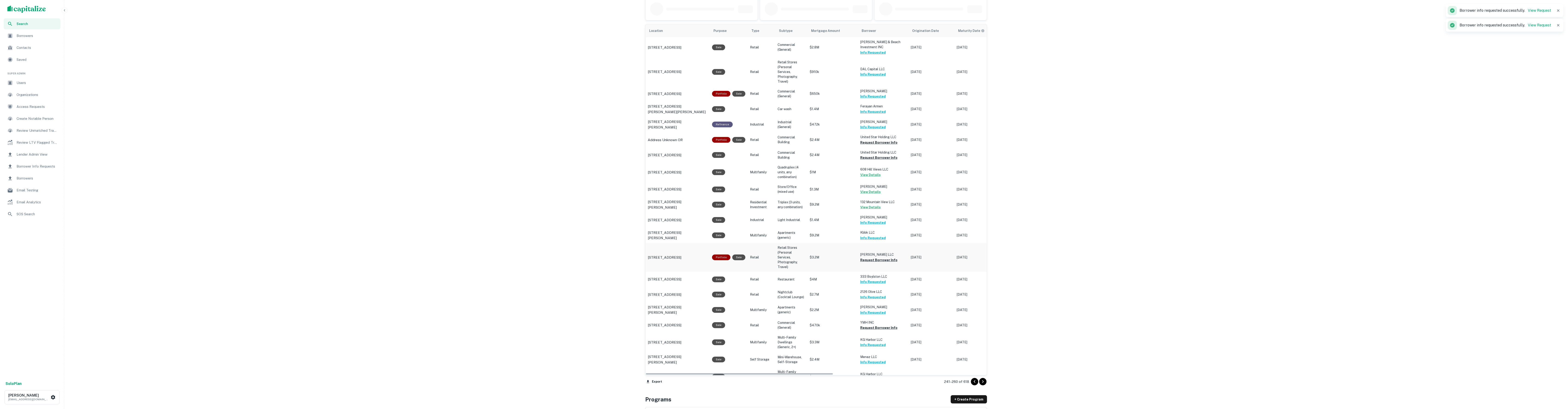
scroll to position [258, 0]
click at [872, 157] on button "Request Borrower Info" at bounding box center [878, 159] width 37 height 6
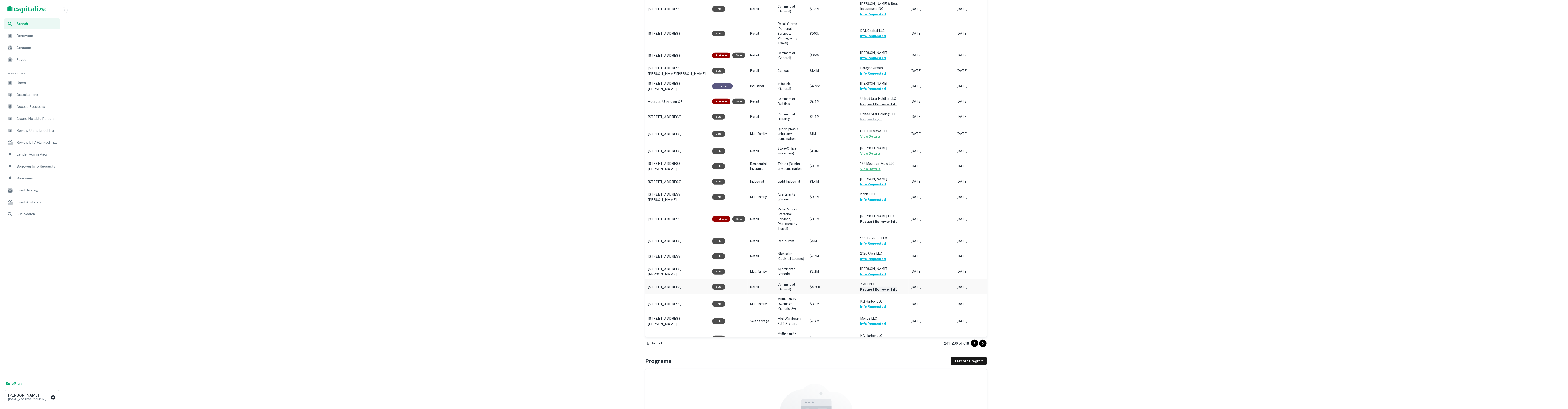
click at [884, 287] on button "Request Borrower Info" at bounding box center [878, 289] width 37 height 6
click at [981, 340] on icon "Go to next page" at bounding box center [983, 343] width 6 height 6
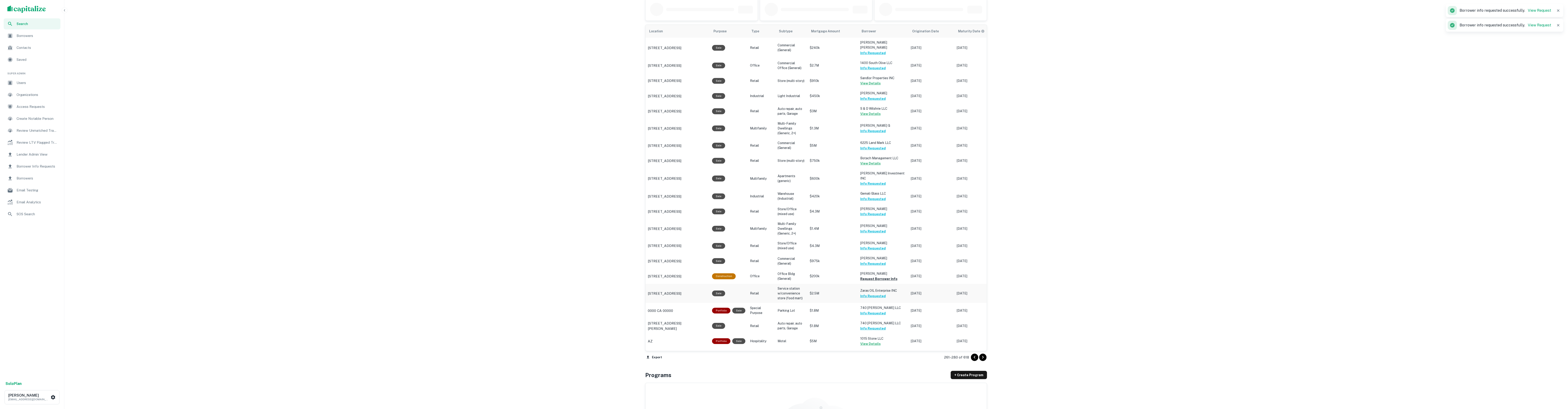
scroll to position [260, 0]
click at [982, 357] on icon "Go to next page" at bounding box center [983, 357] width 1 height 3
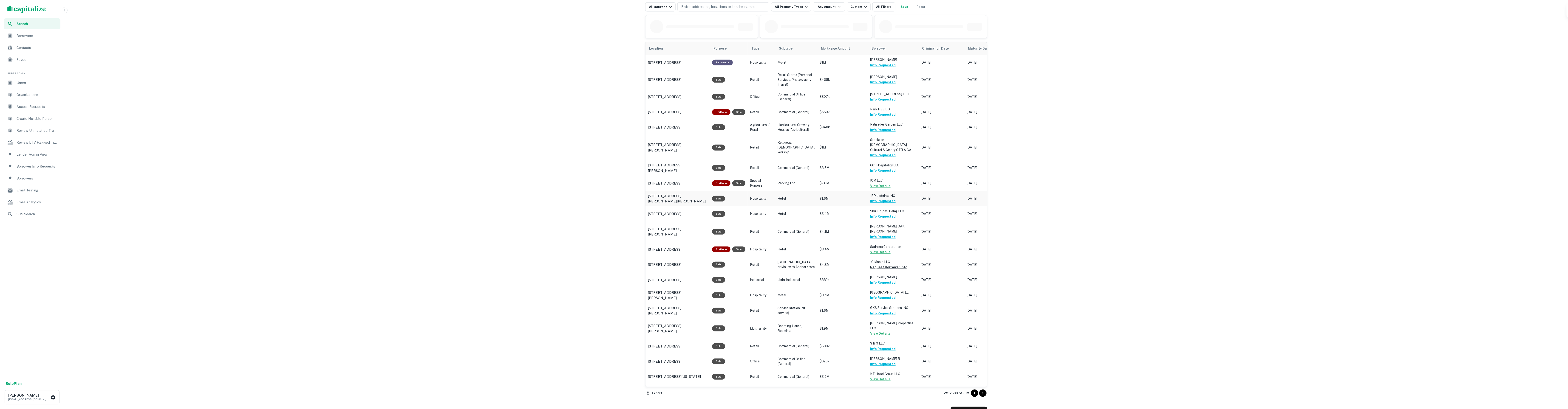
scroll to position [241, 0]
click at [887, 271] on button "Request Borrower Info" at bounding box center [888, 268] width 37 height 6
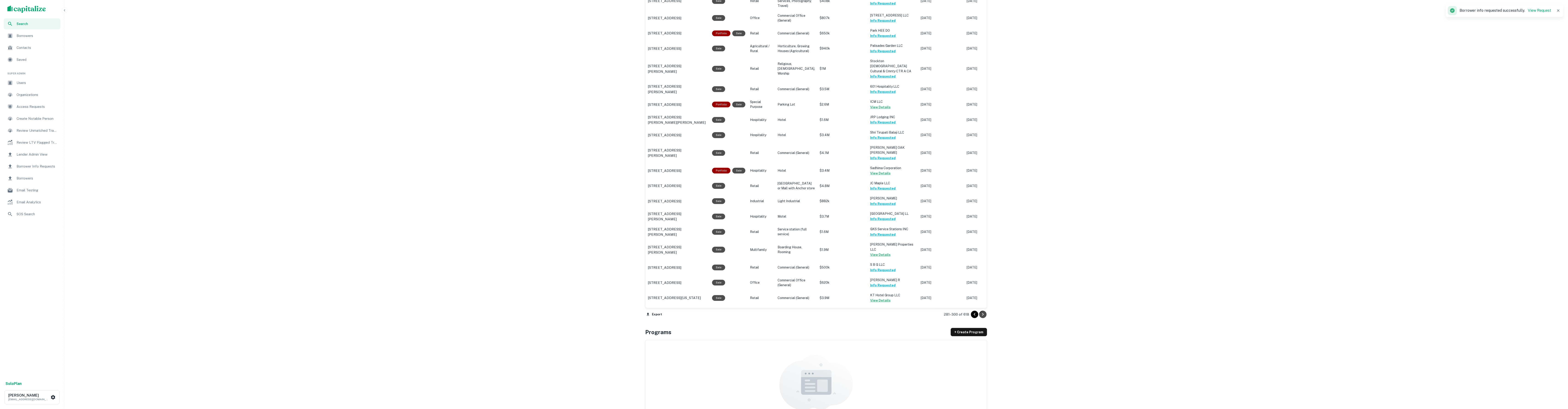
drag, startPoint x: 984, startPoint y: 317, endPoint x: 981, endPoint y: 314, distance: 4.2
click at [984, 317] on icon "Go to next page" at bounding box center [983, 315] width 6 height 6
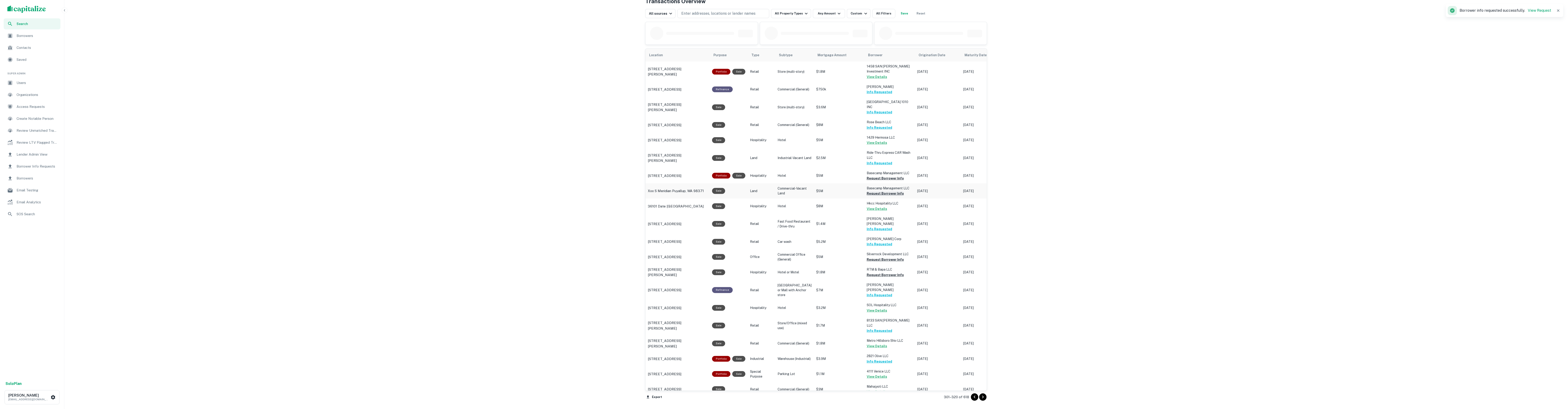
scroll to position [234, 0]
click at [882, 258] on button "Request Borrower Info" at bounding box center [885, 261] width 37 height 6
click at [886, 273] on button "Request Borrower Info" at bounding box center [885, 276] width 37 height 6
click at [873, 194] on button "Request Borrower Info" at bounding box center [885, 194] width 37 height 6
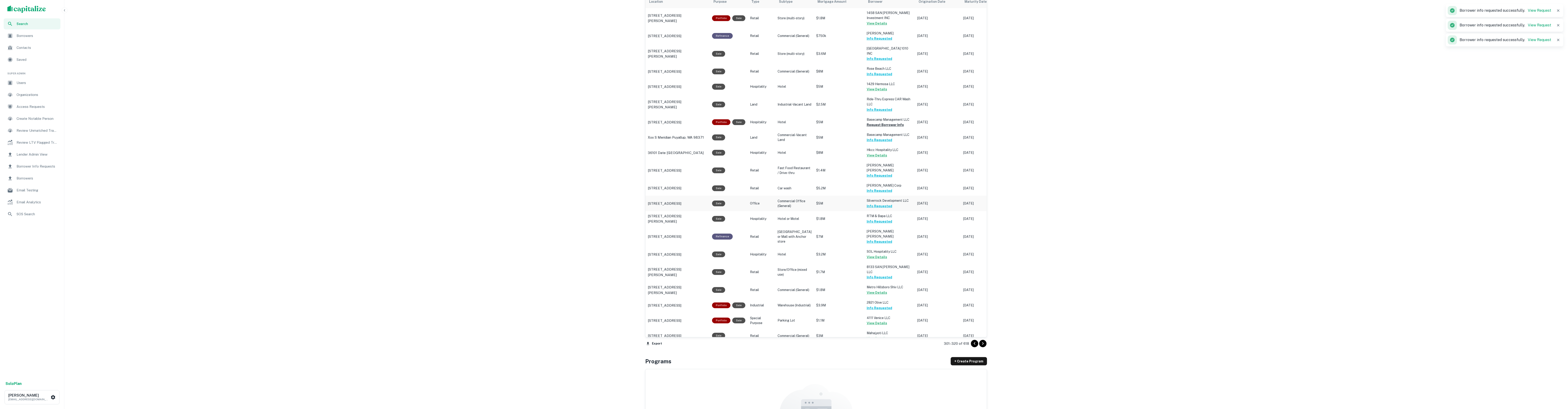
scroll to position [301, 0]
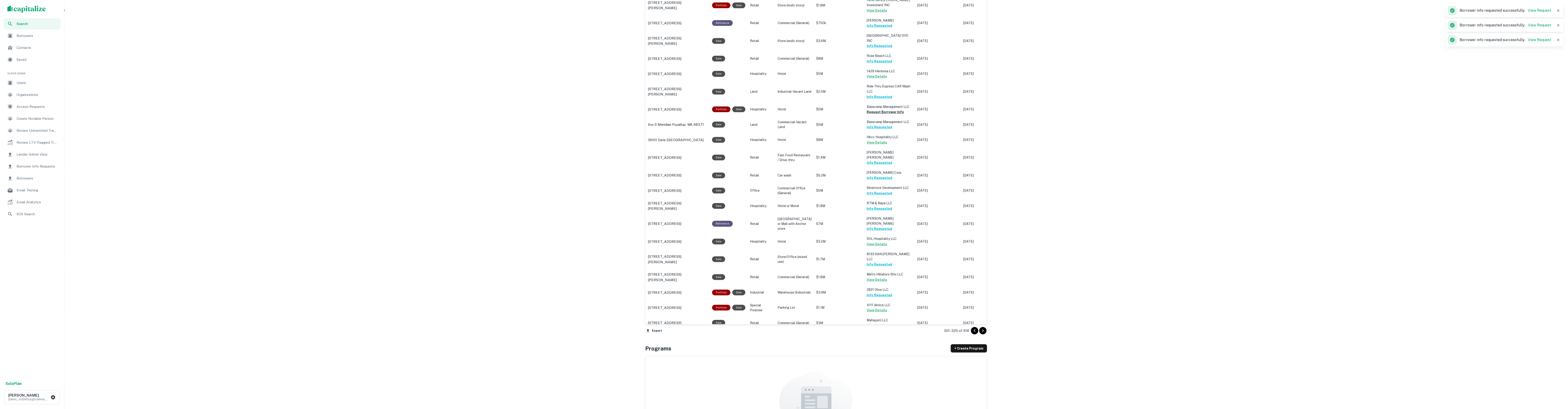
click at [983, 330] on icon "Go to next page" at bounding box center [983, 331] width 1 height 3
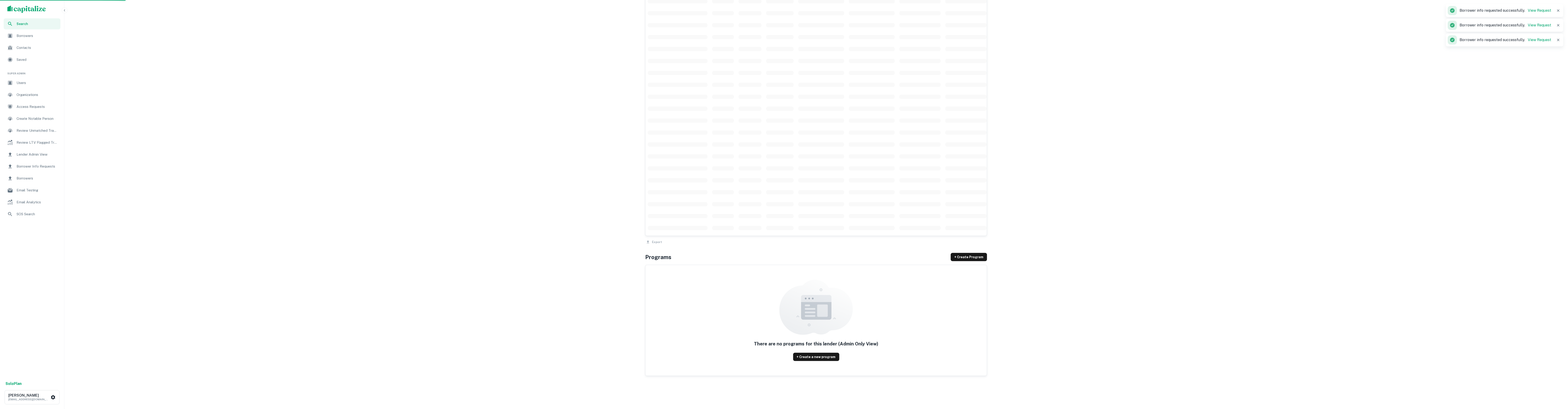
scroll to position [280, 0]
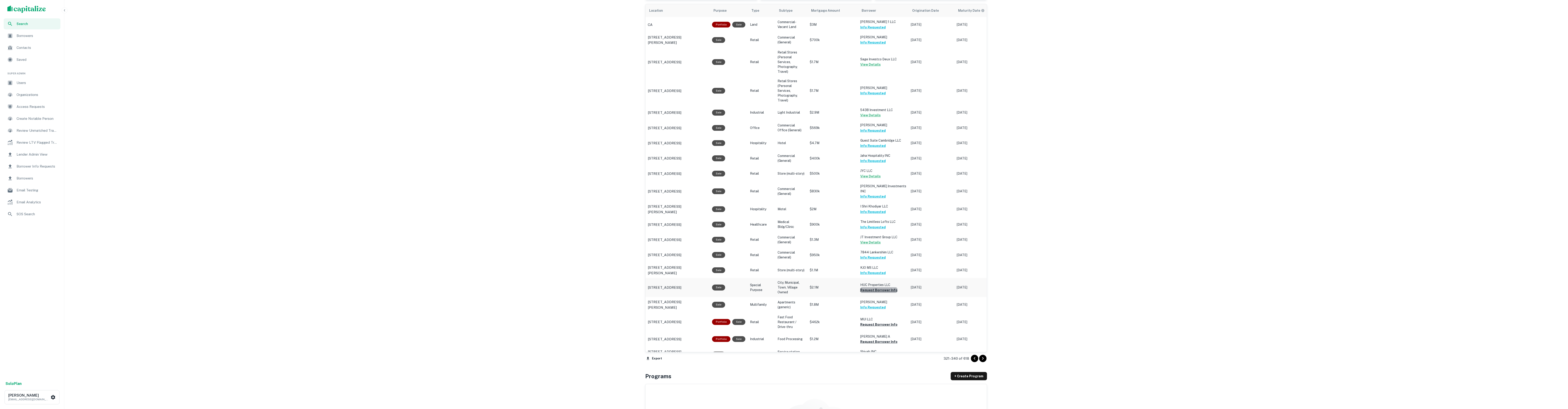
click at [885, 287] on button "Request Borrower Info" at bounding box center [878, 290] width 37 height 6
click at [885, 322] on button "Request Borrower Info" at bounding box center [878, 324] width 37 height 6
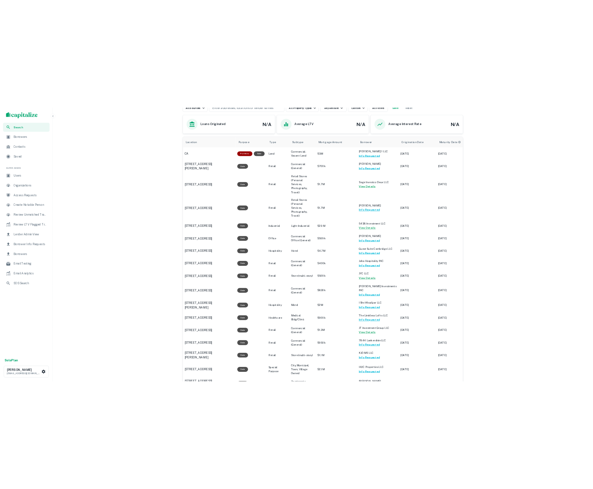
scroll to position [354, 0]
